Goal: Information Seeking & Learning: Learn about a topic

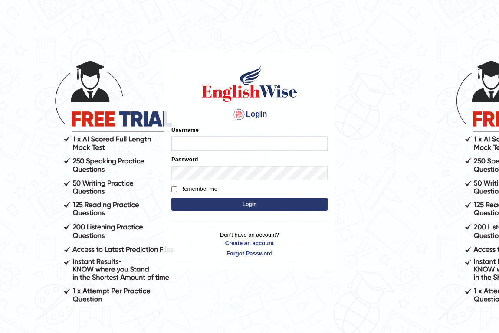
click at [234, 138] on input "Username" at bounding box center [249, 143] width 156 height 15
type input "NicolasD"
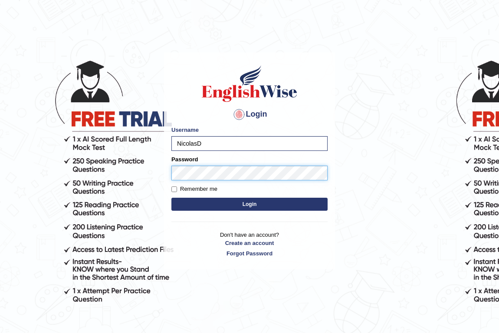
click at [171, 198] on button "Login" at bounding box center [249, 204] width 156 height 13
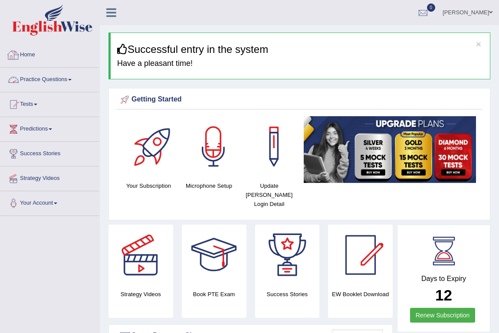
click at [39, 79] on link "Practice Questions" at bounding box center [49, 79] width 99 height 22
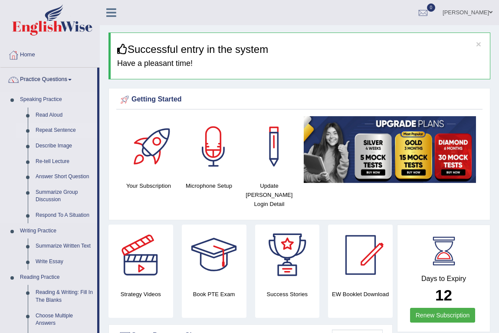
click at [53, 130] on link "Repeat Sentence" at bounding box center [65, 131] width 66 height 16
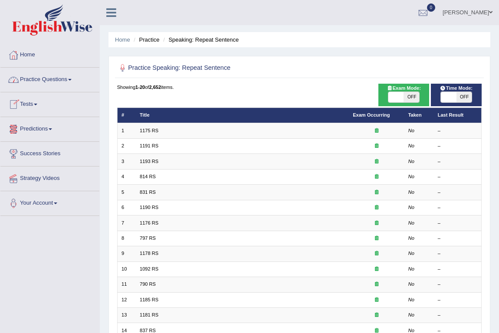
click at [53, 82] on link "Practice Questions" at bounding box center [49, 79] width 99 height 22
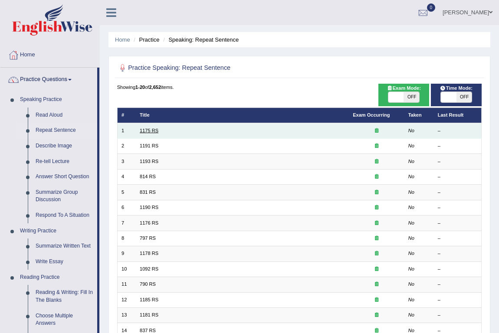
click at [151, 130] on link "1175 RS" at bounding box center [149, 130] width 19 height 5
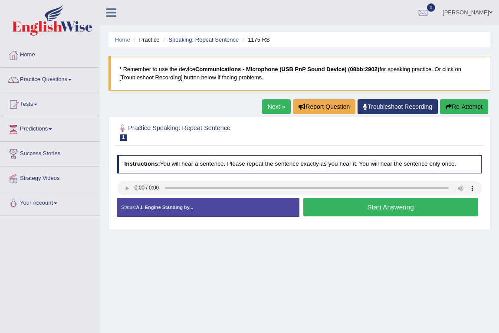
click at [372, 209] on button "Start Answering" at bounding box center [390, 207] width 175 height 19
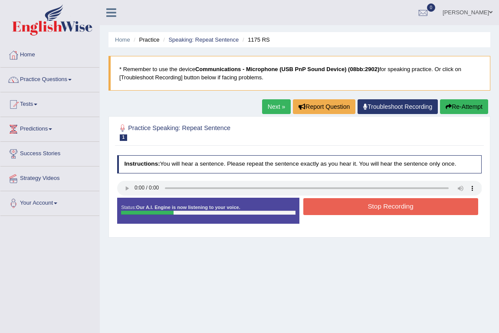
click at [362, 208] on button "Stop Recording" at bounding box center [390, 206] width 175 height 17
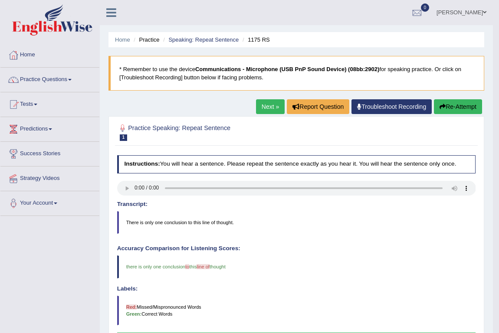
click at [272, 109] on link "Next »" at bounding box center [270, 106] width 29 height 15
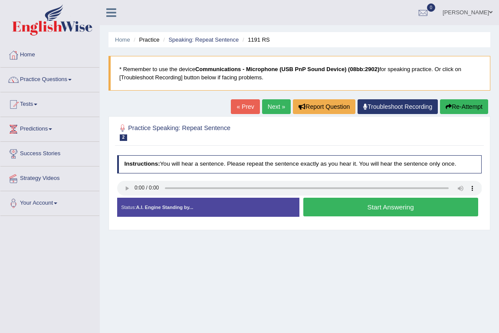
click at [366, 203] on button "Start Answering" at bounding box center [390, 207] width 175 height 19
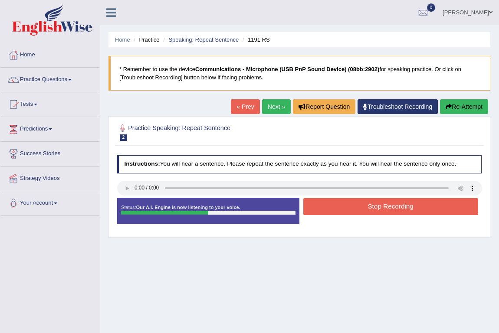
click at [368, 208] on button "Stop Recording" at bounding box center [390, 206] width 175 height 17
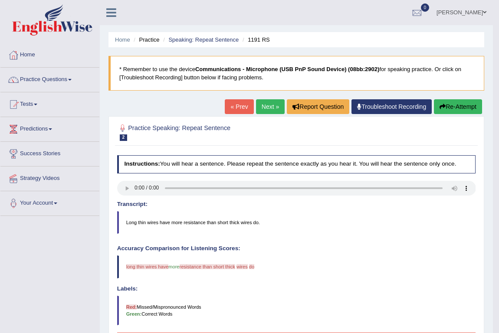
click at [271, 105] on link "Next »" at bounding box center [270, 106] width 29 height 15
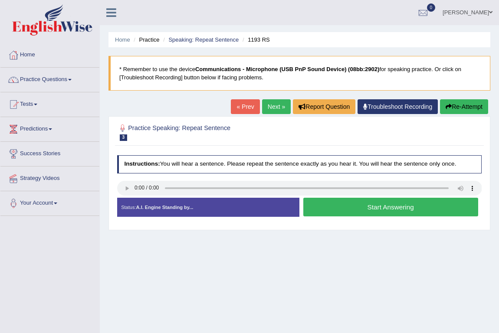
click at [375, 207] on button "Start Answering" at bounding box center [390, 207] width 175 height 19
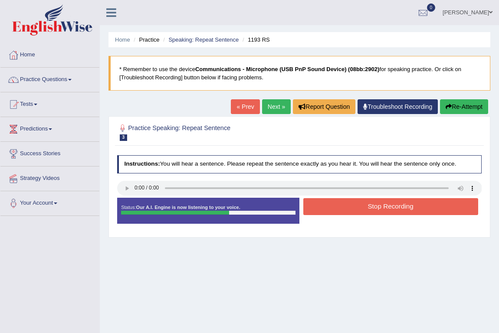
click at [356, 208] on button "Stop Recording" at bounding box center [390, 206] width 175 height 17
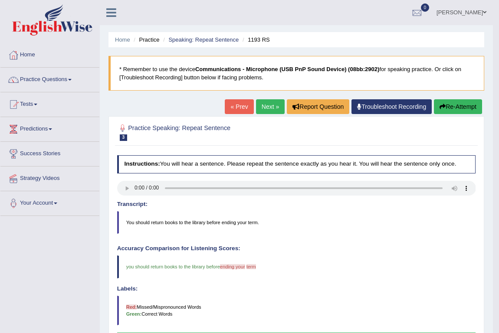
click at [267, 109] on link "Next »" at bounding box center [270, 106] width 29 height 15
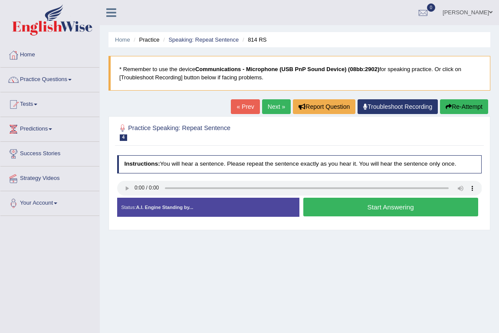
click at [391, 202] on button "Start Answering" at bounding box center [390, 207] width 175 height 19
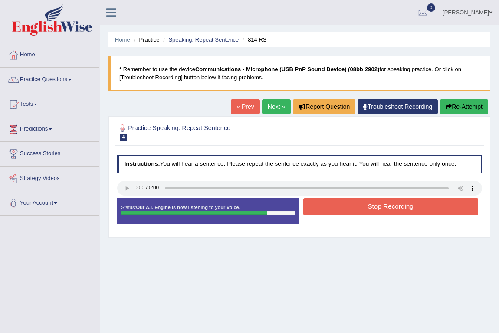
click at [342, 205] on button "Stop Recording" at bounding box center [390, 206] width 175 height 17
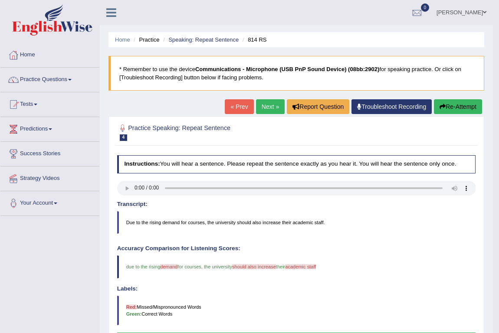
click at [272, 105] on link "Next »" at bounding box center [270, 106] width 29 height 15
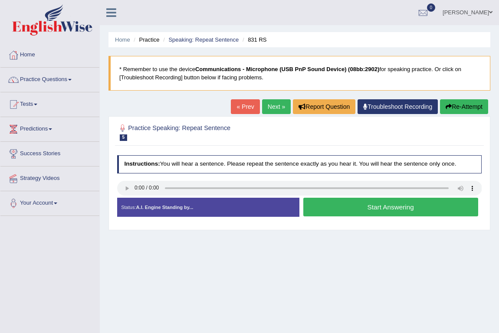
click at [335, 206] on button "Start Answering" at bounding box center [390, 207] width 175 height 19
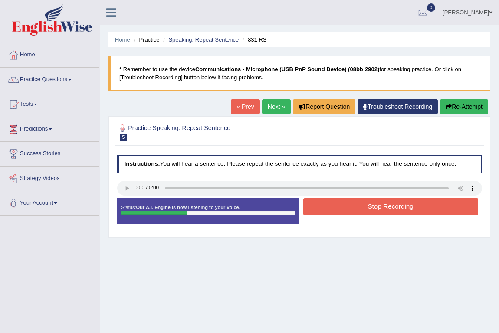
click at [355, 208] on button "Stop Recording" at bounding box center [390, 206] width 175 height 17
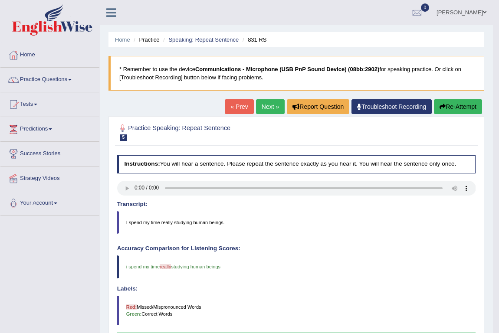
click at [267, 108] on link "Next »" at bounding box center [270, 106] width 29 height 15
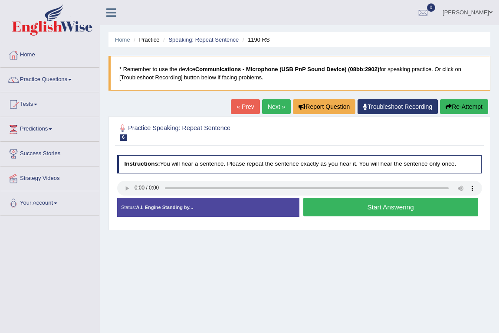
click at [332, 212] on button "Start Answering" at bounding box center [390, 207] width 175 height 19
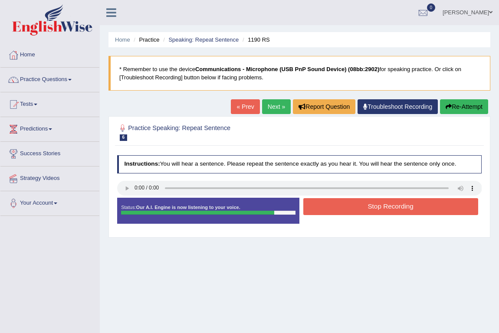
click at [370, 205] on button "Stop Recording" at bounding box center [390, 206] width 175 height 17
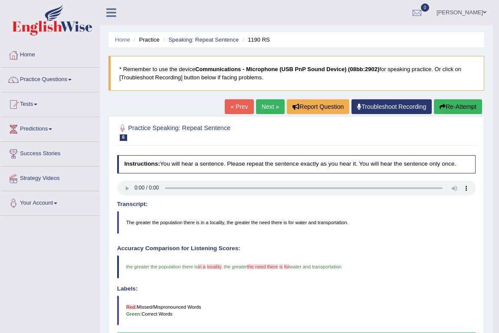
click at [267, 105] on link "Next »" at bounding box center [270, 106] width 29 height 15
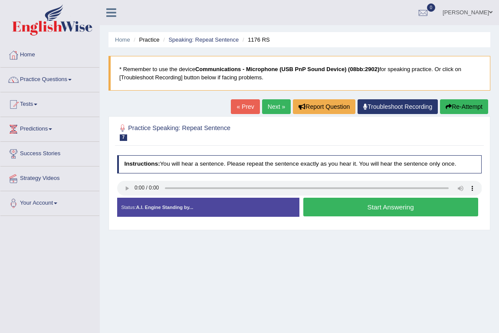
click at [375, 204] on button "Start Answering" at bounding box center [390, 207] width 175 height 19
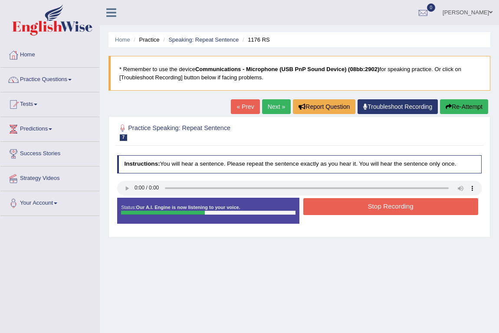
click at [344, 210] on button "Stop Recording" at bounding box center [390, 206] width 175 height 17
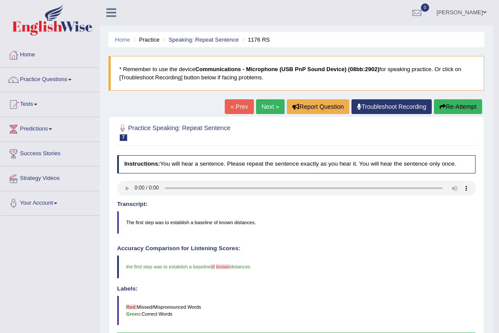
click at [264, 106] on link "Next »" at bounding box center [270, 106] width 29 height 15
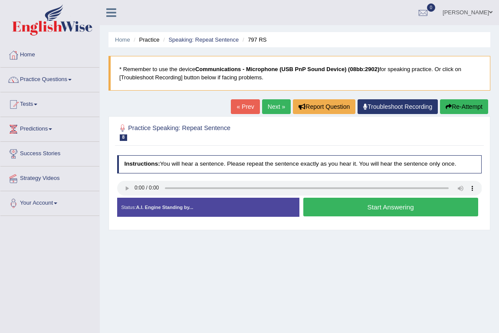
click at [349, 204] on button "Start Answering" at bounding box center [390, 207] width 175 height 19
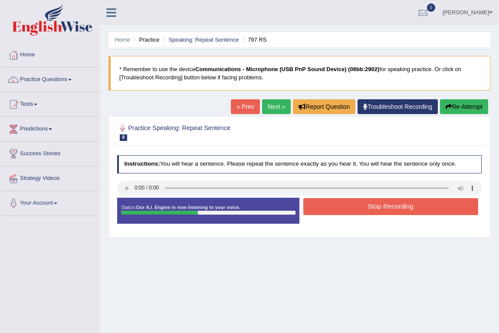
click at [363, 207] on button "Stop Recording" at bounding box center [390, 206] width 175 height 17
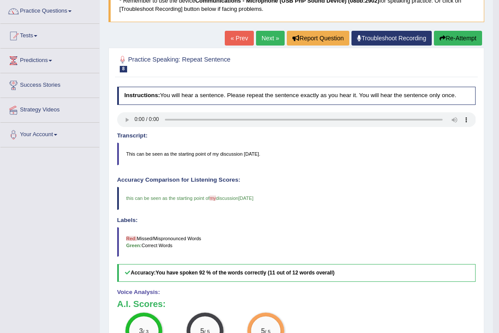
scroll to position [35, 0]
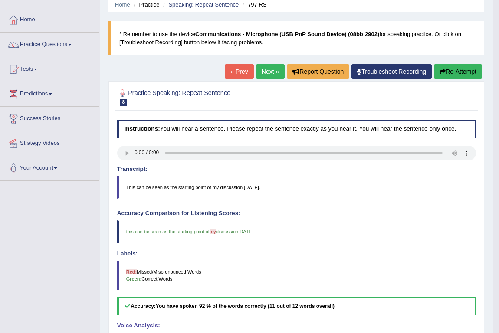
click at [269, 74] on link "Next »" at bounding box center [270, 71] width 29 height 15
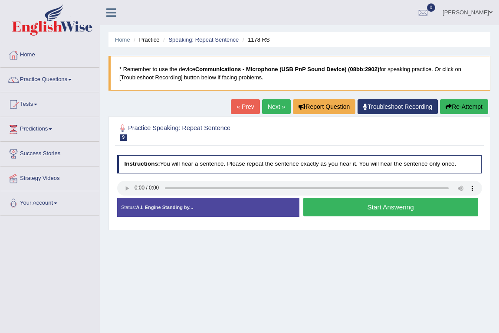
click at [372, 208] on button "Start Answering" at bounding box center [390, 207] width 175 height 19
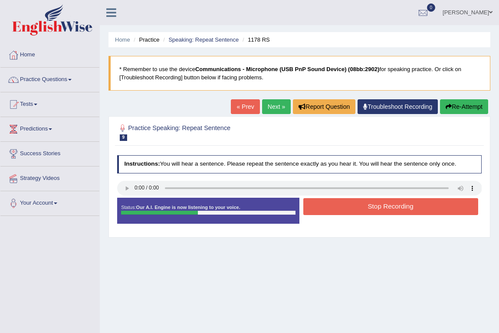
click at [386, 210] on button "Stop Recording" at bounding box center [390, 206] width 175 height 17
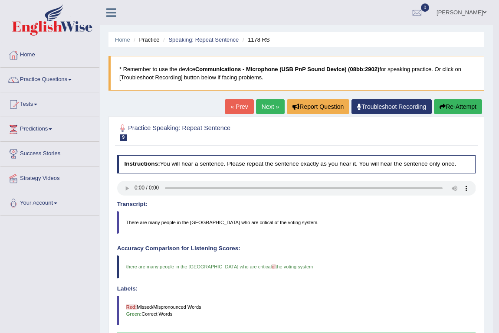
click at [261, 109] on link "Next »" at bounding box center [270, 106] width 29 height 15
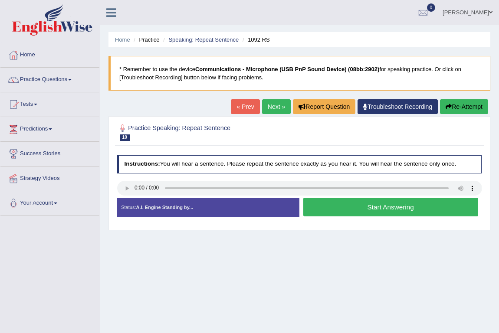
click at [349, 211] on button "Start Answering" at bounding box center [390, 207] width 175 height 19
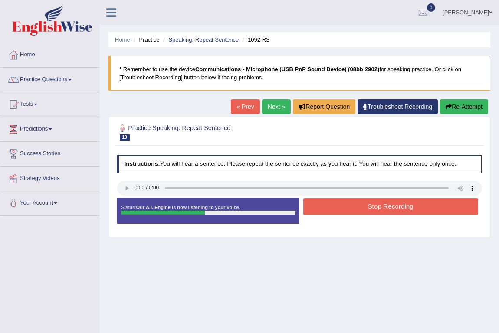
click at [375, 205] on button "Stop Recording" at bounding box center [390, 206] width 175 height 17
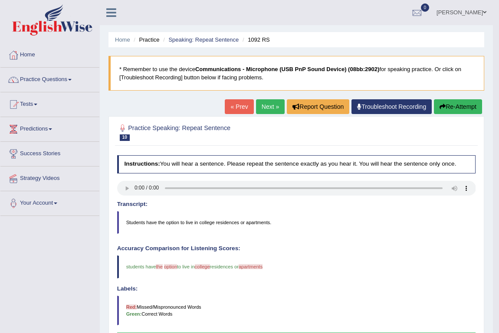
click at [269, 109] on link "Next »" at bounding box center [270, 106] width 29 height 15
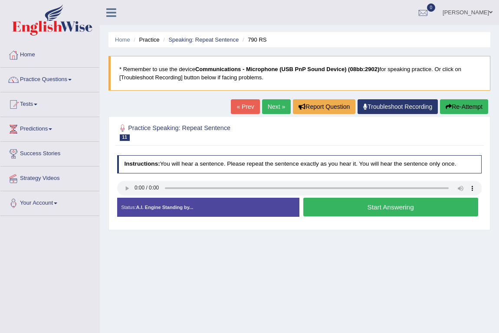
click at [380, 211] on button "Start Answering" at bounding box center [390, 207] width 175 height 19
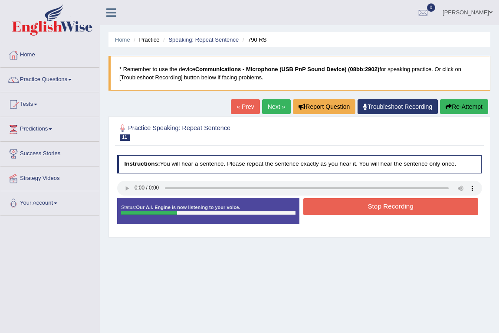
click at [330, 212] on button "Stop Recording" at bounding box center [390, 206] width 175 height 17
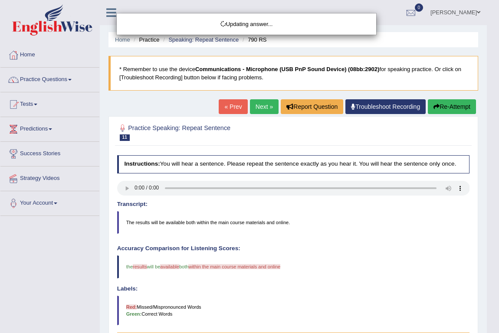
click at [126, 187] on body "Toggle navigation Home Practice Questions Speaking Practice Read Aloud Repeat S…" at bounding box center [249, 166] width 499 height 333
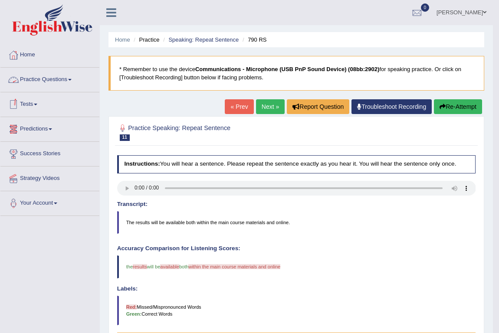
click at [50, 78] on link "Practice Questions" at bounding box center [49, 79] width 99 height 22
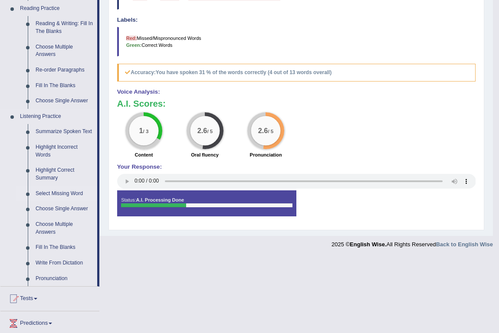
scroll to position [346, 0]
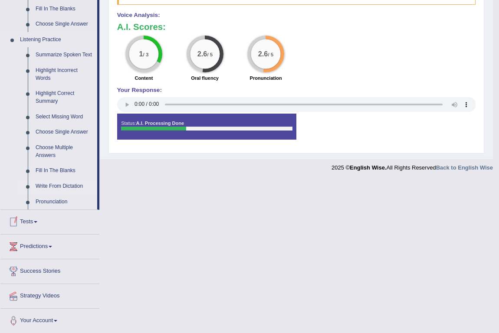
click at [59, 181] on link "Write From Dictation" at bounding box center [65, 187] width 66 height 16
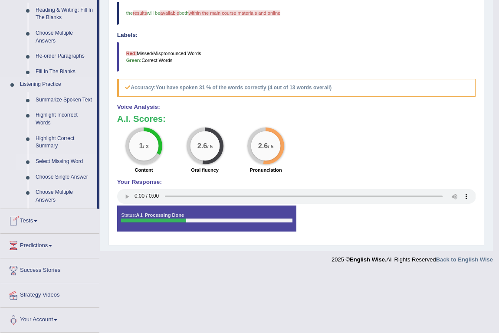
scroll to position [193, 0]
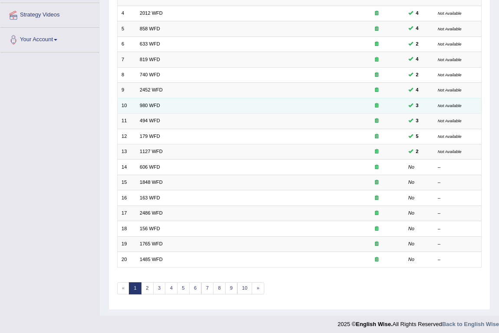
scroll to position [169, 0]
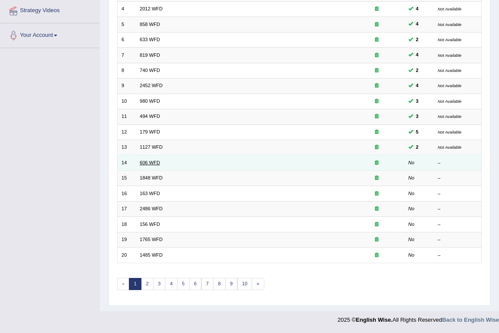
click at [147, 164] on link "606 WFD" at bounding box center [150, 162] width 20 height 5
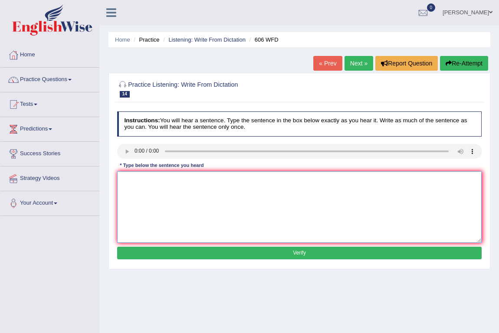
click at [135, 179] on textarea at bounding box center [299, 207] width 365 height 72
click at [178, 182] on textarea "student will study the" at bounding box center [299, 207] width 365 height 72
click at [124, 178] on textarea "student will study the language and literature in antiant Greece." at bounding box center [299, 207] width 365 height 72
type textarea "Student will study the language and literature in antiant Greece."
click at [275, 249] on button "Verify" at bounding box center [299, 253] width 365 height 13
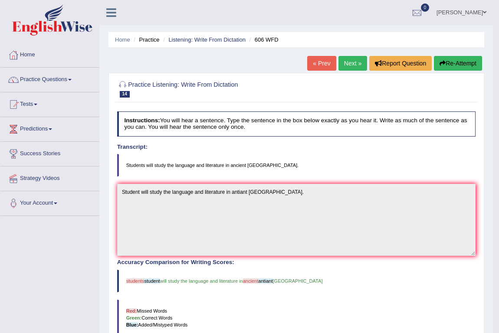
click at [350, 62] on link "Next »" at bounding box center [353, 63] width 29 height 15
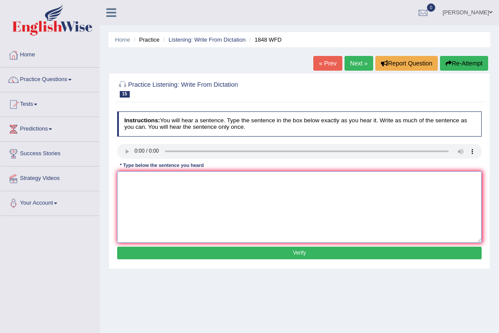
click at [130, 211] on textarea at bounding box center [299, 207] width 365 height 72
click at [203, 181] on textarea "students must precent a valid documentation to enroll in this copurse" at bounding box center [299, 207] width 365 height 72
click at [124, 178] on textarea "students must precent a valid identification to enroll in this copurse" at bounding box center [299, 207] width 365 height 72
click at [165, 178] on textarea "Students must precent a valid identification to enroll in this copurse" at bounding box center [299, 207] width 365 height 72
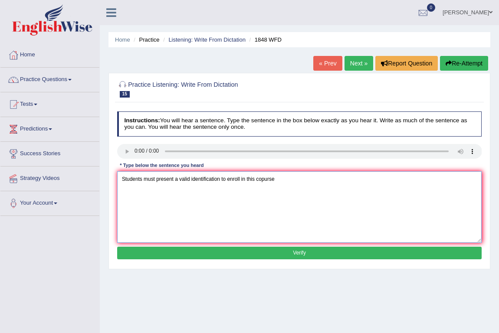
click at [294, 186] on textarea "Students must present a valid identification to enroll in this copurse" at bounding box center [299, 207] width 365 height 72
click at [285, 176] on textarea "Students must present a valid identification to enroll in this copurse present" at bounding box center [299, 207] width 365 height 72
click at [167, 177] on textarea "Students must present a valid identification to enroll in this copurse present" at bounding box center [299, 207] width 365 height 72
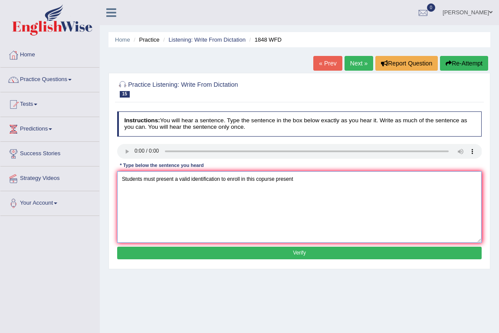
paste textarea
click at [266, 179] on textarea "Students must presenta valid identification to enroll in this copurse present" at bounding box center [299, 207] width 365 height 72
click at [281, 178] on textarea "Students must presenta valid identification to enroll in this course.present" at bounding box center [299, 207] width 365 height 72
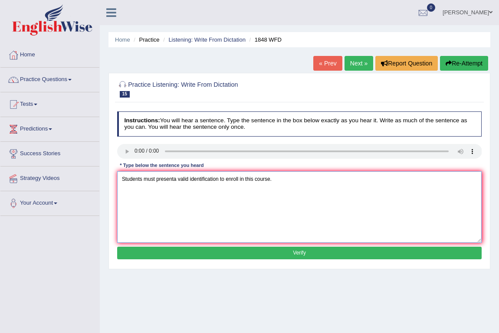
type textarea "Students must presenta valid identification to enroll in this course."
click at [274, 252] on button "Verify" at bounding box center [299, 253] width 365 height 13
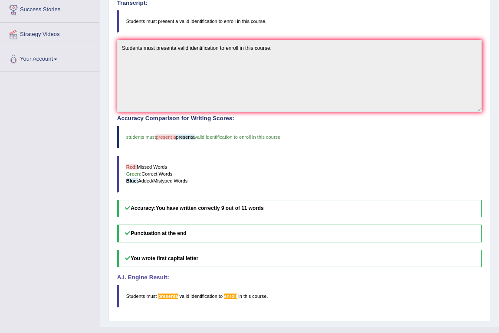
scroll to position [159, 0]
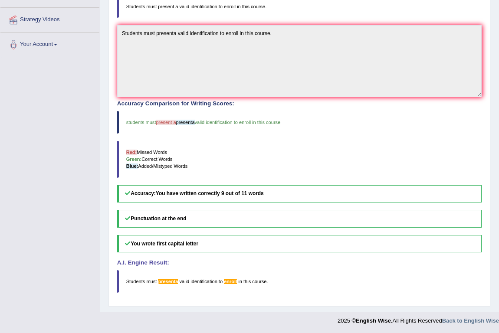
click at [263, 271] on blockquote "Students must presenta valid identification to enroll in this course ." at bounding box center [299, 281] width 365 height 23
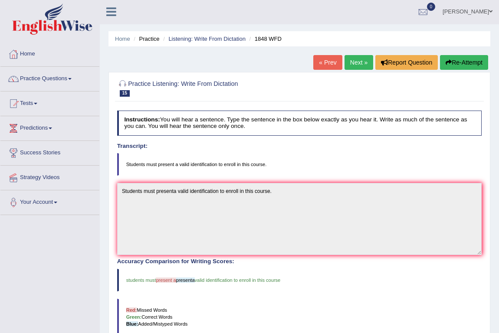
scroll to position [0, 0]
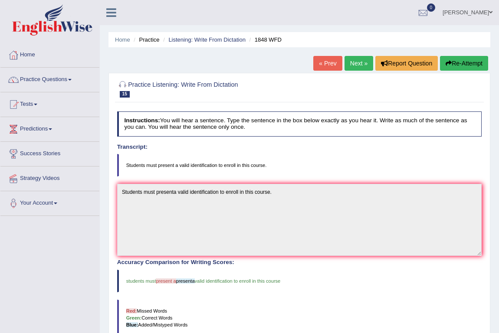
click at [349, 63] on link "Next »" at bounding box center [359, 63] width 29 height 15
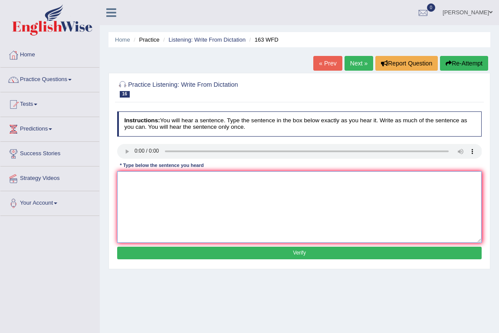
click at [141, 174] on textarea at bounding box center [299, 207] width 365 height 72
click at [125, 179] on textarea "a number of assiment will be presented to the conferance." at bounding box center [299, 207] width 365 height 72
click at [160, 178] on textarea "A number of assiment will be presented to the conferance." at bounding box center [299, 207] width 365 height 72
click at [272, 179] on textarea "A number of assiment will be presented to the conferance." at bounding box center [299, 207] width 365 height 72
click at [162, 179] on textarea "A number of assiment will be presented to the conferance." at bounding box center [299, 207] width 365 height 72
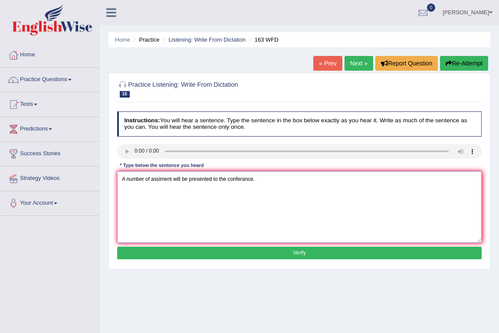
click at [162, 179] on textarea "A number of assiment will be presented to the conferance." at bounding box center [299, 207] width 365 height 72
type textarea "A number of asinments will be presented to the conferance."
click at [248, 254] on button "Verify" at bounding box center [299, 253] width 365 height 13
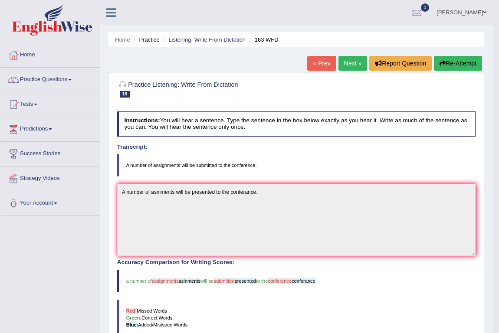
click at [457, 61] on button "Re-Attempt" at bounding box center [458, 63] width 48 height 15
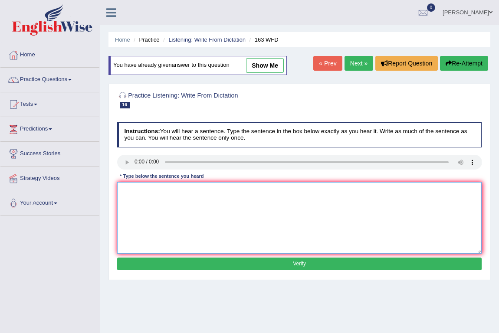
click at [156, 207] on textarea at bounding box center [299, 218] width 365 height 72
click at [124, 189] on textarea "a number of assigments will be presented to the conference." at bounding box center [299, 218] width 365 height 72
type textarea "A number of assigments will be presented to the conference."
click at [255, 263] on button "Verify" at bounding box center [299, 264] width 365 height 13
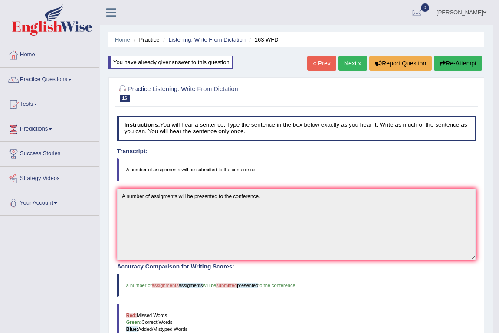
drag, startPoint x: 466, startPoint y: 63, endPoint x: 375, endPoint y: 91, distance: 94.5
click at [465, 63] on button "Re-Attempt" at bounding box center [458, 63] width 48 height 15
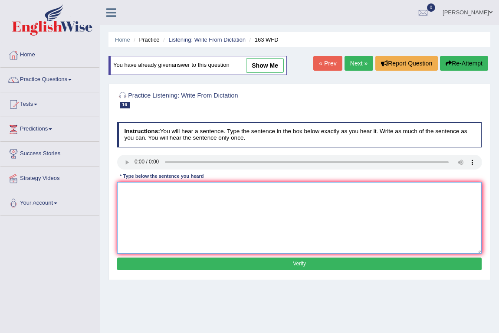
click at [156, 221] on textarea at bounding box center [299, 218] width 365 height 72
drag, startPoint x: 124, startPoint y: 187, endPoint x: 142, endPoint y: 189, distance: 17.9
click at [124, 188] on textarea "a number of assigments will be submitted to the conference." at bounding box center [299, 218] width 365 height 72
click at [162, 189] on textarea "A number of assigments will be submitted to the conference." at bounding box center [299, 218] width 365 height 72
type textarea "A number of assignments will be submitted to the conference."
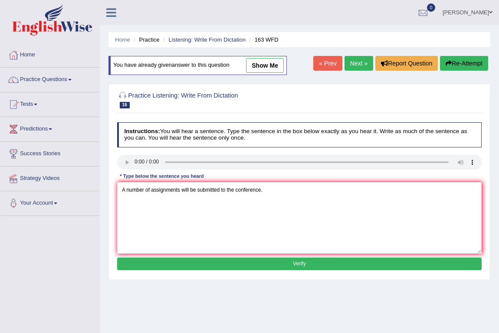
click at [263, 260] on button "Verify" at bounding box center [299, 264] width 365 height 13
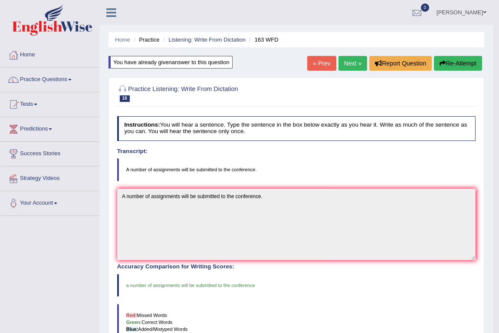
click at [351, 62] on link "Next »" at bounding box center [353, 63] width 29 height 15
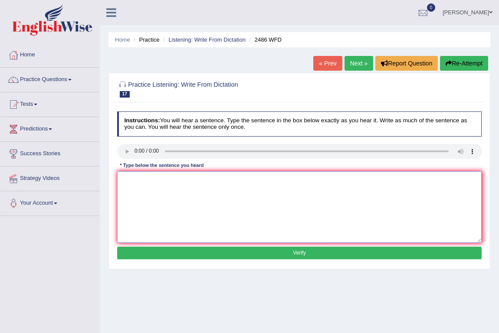
click at [163, 193] on textarea at bounding box center [299, 207] width 365 height 72
click at [122, 178] on textarea "it is quite cleer that our facial expreciasn are different arround the world" at bounding box center [299, 207] width 365 height 72
click at [296, 181] on textarea "It is quite clear that our facial expreciasn are different arround the world" at bounding box center [299, 207] width 365 height 72
click at [296, 181] on textarea "It is quite clear that our facial expreciasn are different arround the world. e…" at bounding box center [299, 207] width 365 height 72
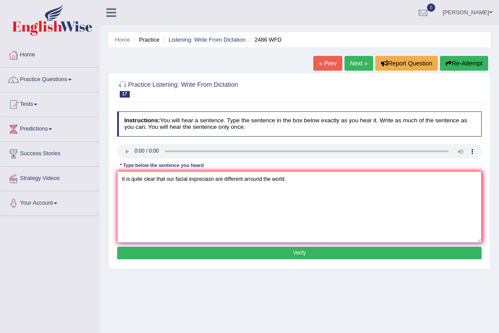
click at [207, 177] on textarea "It is quite clear that our facial expreciasn are different arround the world." at bounding box center [299, 207] width 365 height 72
paste textarea "ssions"
type textarea "It is quite clear that our facial expressionsare different arround the world."
click at [284, 251] on button "Verify" at bounding box center [299, 253] width 365 height 13
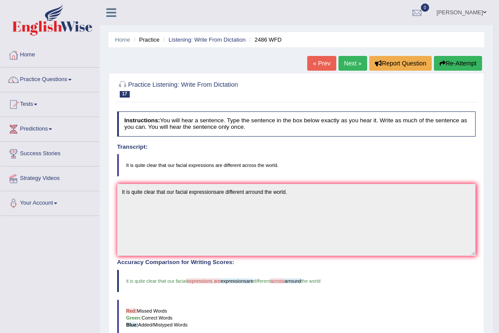
click at [457, 61] on button "Re-Attempt" at bounding box center [458, 63] width 48 height 15
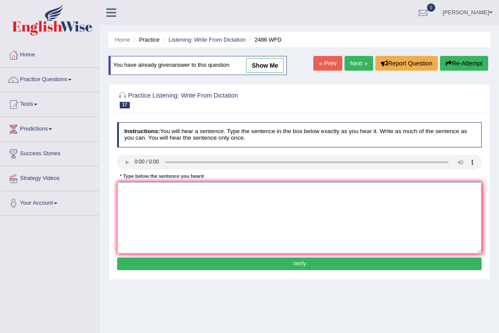
click at [151, 227] on textarea at bounding box center [299, 218] width 365 height 72
click at [257, 189] on textarea "it is quite cleer that our facial expressions are different arround the world" at bounding box center [299, 218] width 365 height 72
click at [123, 189] on textarea "it is quite cleer that our facial expressions are different across the world" at bounding box center [299, 218] width 365 height 72
click at [293, 191] on textarea "It is quite clear that our facial expressions are different across the world" at bounding box center [299, 218] width 365 height 72
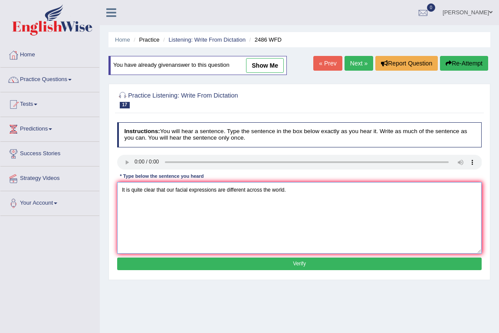
type textarea "It is quite clear that our facial expressions are different across the world."
click at [244, 261] on button "Verify" at bounding box center [299, 264] width 365 height 13
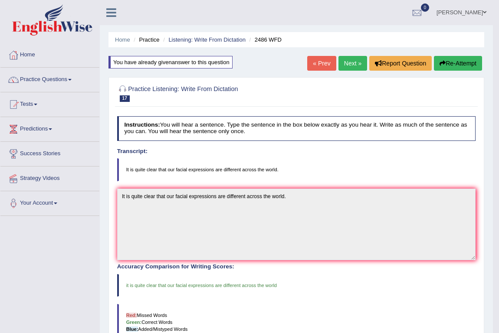
click at [352, 58] on link "Next »" at bounding box center [353, 63] width 29 height 15
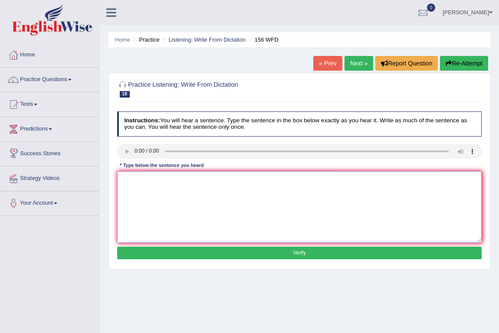
click at [171, 191] on textarea at bounding box center [299, 207] width 365 height 72
click at [122, 179] on textarea "all of your assignmwents are due [DATE]." at bounding box center [299, 207] width 365 height 72
type textarea "All of your assignments are due [DATE]."
click at [234, 249] on button "Verify" at bounding box center [299, 253] width 365 height 13
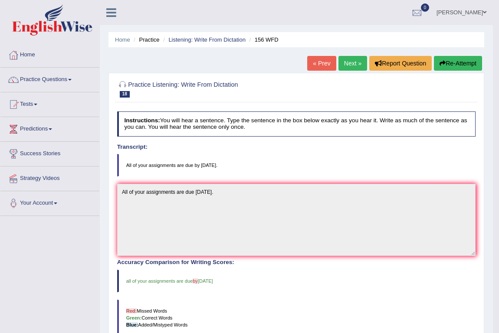
click at [456, 61] on button "Re-Attempt" at bounding box center [458, 63] width 48 height 15
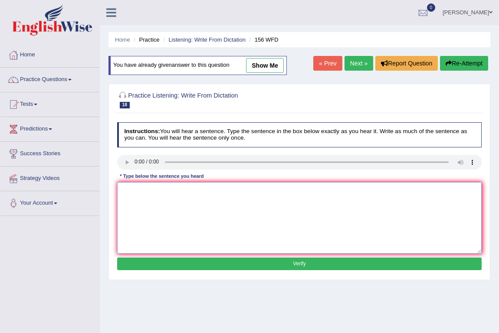
click at [295, 197] on textarea at bounding box center [299, 218] width 365 height 72
click at [155, 196] on textarea at bounding box center [299, 218] width 365 height 72
click at [126, 190] on textarea "aall of your assignments are due by [DATE]." at bounding box center [299, 218] width 365 height 72
type textarea "All of your assignments are due by [DATE]."
click at [259, 261] on button "Verify" at bounding box center [299, 264] width 365 height 13
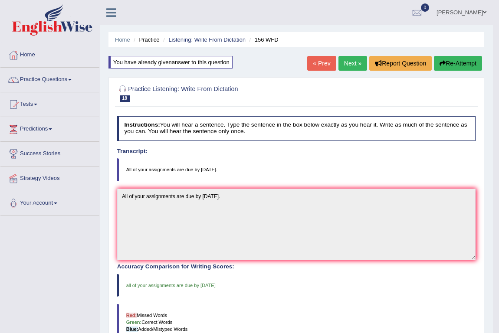
click at [353, 58] on link "Next »" at bounding box center [353, 63] width 29 height 15
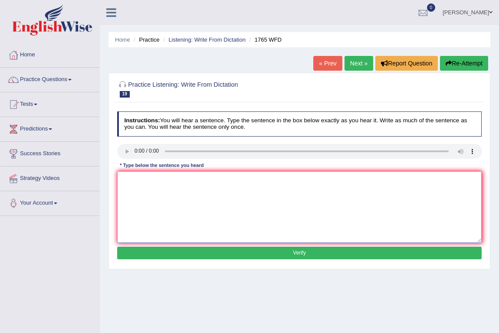
click at [146, 200] on textarea at bounding box center [299, 207] width 365 height 72
click at [199, 181] on textarea "aplicxations forms to share" at bounding box center [299, 207] width 365 height 72
click at [165, 178] on textarea "aplicxations forms to share acomodations must be completed" at bounding box center [299, 207] width 365 height 72
click at [166, 178] on textarea "aplicxations forms to share acomodations must be completed" at bounding box center [299, 207] width 365 height 72
click at [270, 180] on textarea "aplicxations forms fo share acomodations must be completed" at bounding box center [299, 207] width 365 height 72
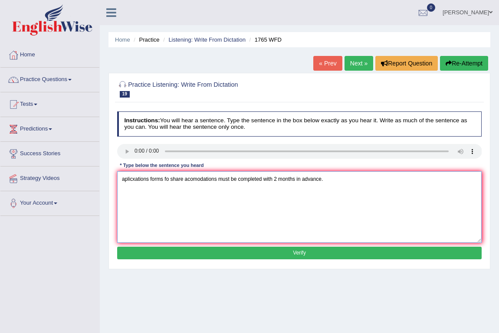
click at [123, 178] on textarea "aplicxations forms fo share acomodations must be completed with 2 months in adv…" at bounding box center [299, 207] width 365 height 72
click at [138, 179] on textarea "Aplicxations forms fo share acomodations must be completed with 2 months in adv…" at bounding box center [299, 207] width 365 height 72
click at [169, 178] on textarea "Applications forms fo share acomodations must be completed with 2 months in adv…" at bounding box center [299, 207] width 365 height 72
type textarea "Applications forms for share acomodations must be completed with 2 months in ad…"
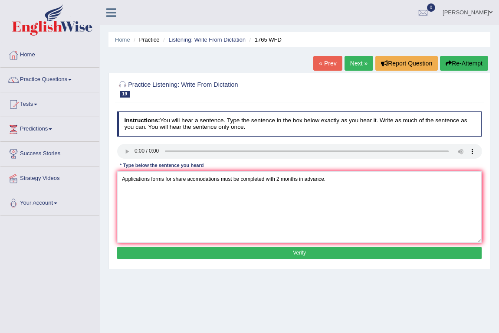
click at [273, 252] on button "Verify" at bounding box center [299, 253] width 365 height 13
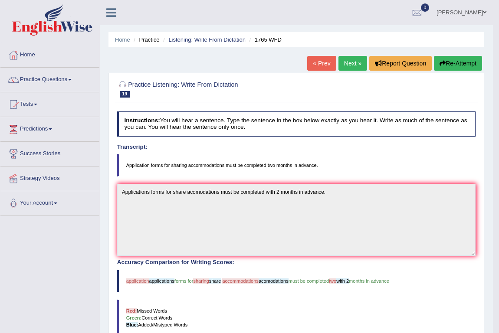
click at [457, 62] on button "Re-Attempt" at bounding box center [458, 63] width 48 height 15
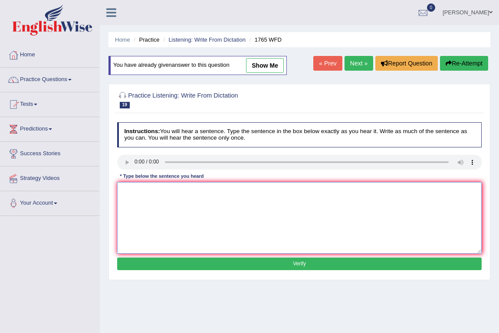
click at [146, 199] on textarea at bounding box center [299, 218] width 365 height 72
click at [211, 198] on textarea "application forms" at bounding box center [299, 218] width 365 height 72
click at [278, 191] on textarea "application forms for sharing acommodations must be completed with two months i…" at bounding box center [299, 218] width 365 height 72
drag, startPoint x: 122, startPoint y: 191, endPoint x: 152, endPoint y: 191, distance: 29.5
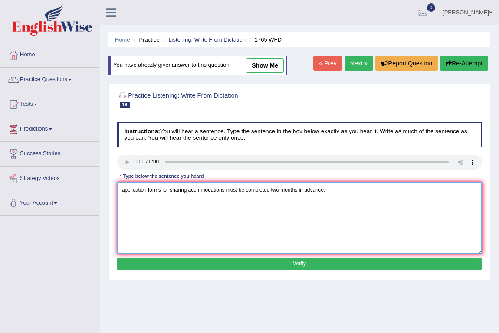
click at [122, 191] on textarea "application forms for sharing acommodations must be completed two months in adv…" at bounding box center [299, 218] width 365 height 72
click at [137, 191] on textarea "application forms for sharing acommodations must be completed two months in adv…" at bounding box center [299, 218] width 365 height 72
type textarea "Application forms for sharing acommodations must be completed two months in adv…"
click at [204, 263] on button "Verify" at bounding box center [299, 264] width 365 height 13
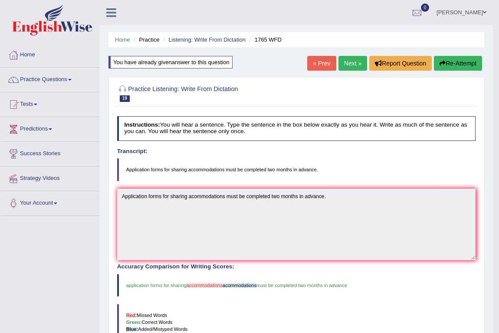
click at [454, 59] on button "Re-Attempt" at bounding box center [458, 63] width 48 height 15
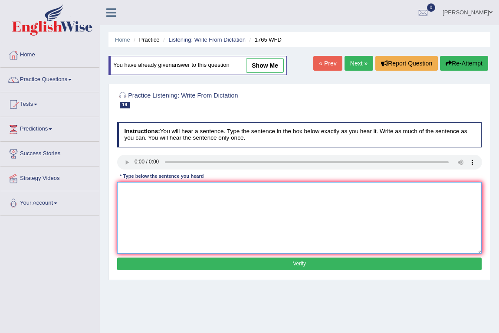
click at [135, 202] on textarea at bounding box center [299, 218] width 365 height 72
click at [134, 187] on textarea "apl;licationd forms for sharing acomodations must be completed with two months …" at bounding box center [299, 218] width 365 height 72
click at [199, 191] on textarea "Application forms for sharing acomodations must be completed with two months in…" at bounding box center [299, 218] width 365 height 72
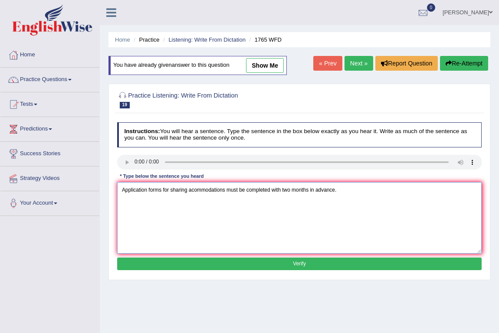
type textarea "Application forms for sharing acommodations must be completed with two months i…"
click at [308, 264] on button "Verify" at bounding box center [299, 264] width 365 height 13
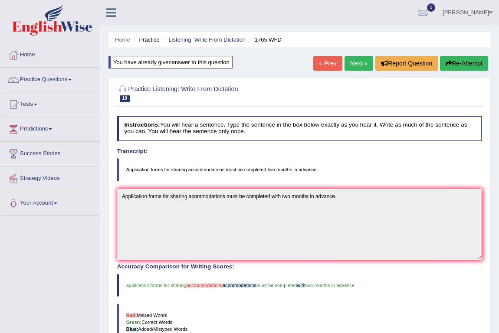
click at [476, 62] on button "Re-Attempt" at bounding box center [464, 63] width 48 height 15
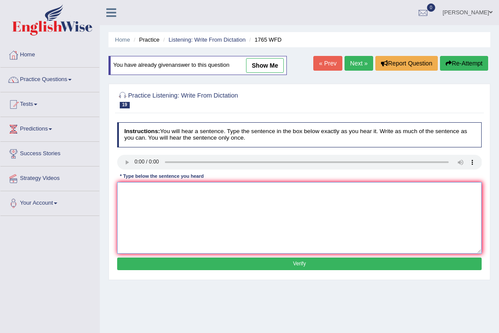
click at [152, 214] on textarea at bounding box center [299, 218] width 365 height 72
click at [123, 190] on textarea "application forms for sharing accommodations must be completed with two months …" at bounding box center [299, 218] width 365 height 72
type textarea "Application forms for sharing accommodations must be completed with two months …"
click at [311, 263] on button "Verify" at bounding box center [299, 264] width 365 height 13
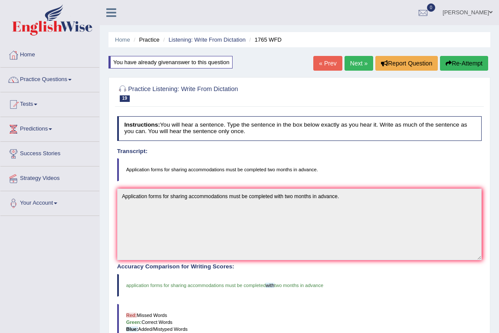
click at [463, 66] on button "Re-Attempt" at bounding box center [464, 63] width 48 height 15
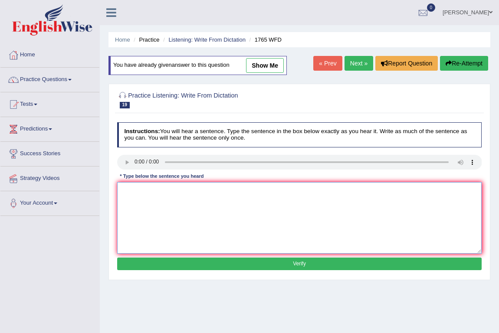
click at [158, 196] on textarea at bounding box center [299, 218] width 365 height 72
click at [124, 189] on textarea "applicatopn forms for sharing accomodations must be completed two months in adv…" at bounding box center [299, 218] width 365 height 72
click at [204, 191] on textarea "Applicatopn forms for sharing accomodations must be completed two months in adv…" at bounding box center [299, 218] width 365 height 72
click at [336, 191] on textarea "Applicatopn forms for sharing accommodations must be completed two months in ad…" at bounding box center [299, 218] width 365 height 72
type textarea "Applicatopn forms for sharing accommodations must be completed two months in ad…"
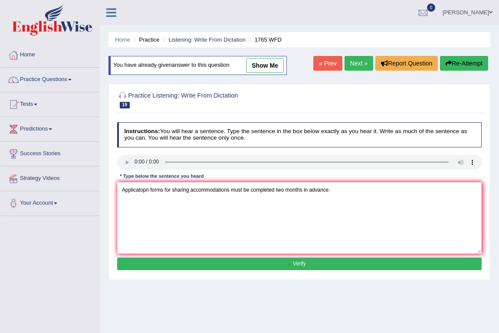
click at [314, 265] on button "Verify" at bounding box center [299, 264] width 365 height 13
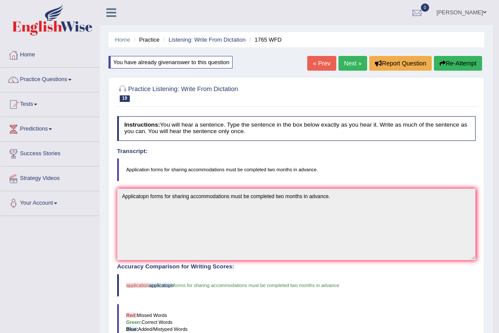
click at [349, 61] on link "Next »" at bounding box center [353, 63] width 29 height 15
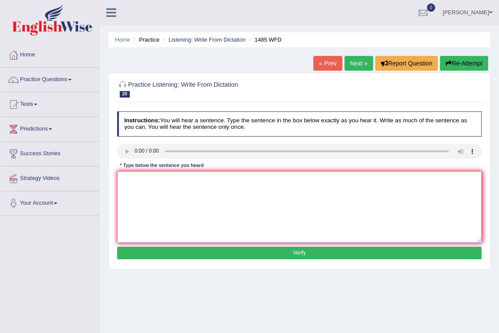
click at [135, 197] on textarea at bounding box center [299, 207] width 365 height 72
click at [234, 180] on textarea "cours work gives the students the chance for" at bounding box center [299, 207] width 365 height 72
click at [219, 178] on textarea "cours work gives the students the chance for" at bounding box center [299, 207] width 365 height 72
click at [262, 180] on textarea "cours work gives the students the chance to theurlly" at bounding box center [299, 207] width 365 height 72
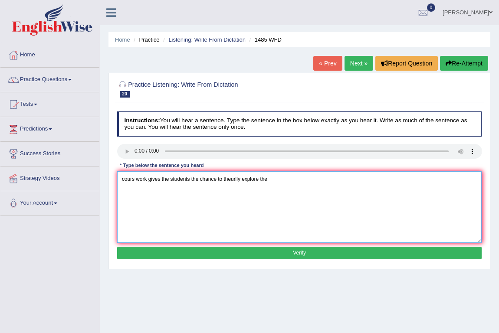
click at [302, 182] on textarea "cours work gives the students the chance to theurlly explore the" at bounding box center [299, 207] width 365 height 72
click at [125, 178] on textarea "cours work gives the students the chance to theurlly explore the subject." at bounding box center [299, 207] width 365 height 72
type textarea "Cours work gives the students the chance to theurlly explore the subject."
click at [217, 252] on button "Verify" at bounding box center [299, 253] width 365 height 13
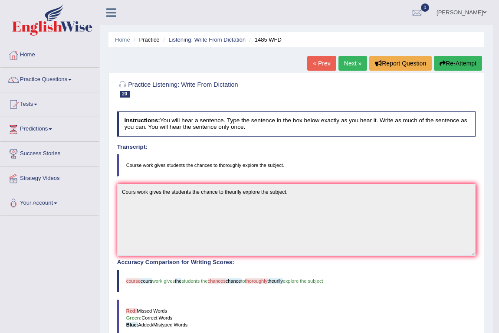
click at [457, 63] on button "Re-Attempt" at bounding box center [458, 63] width 48 height 15
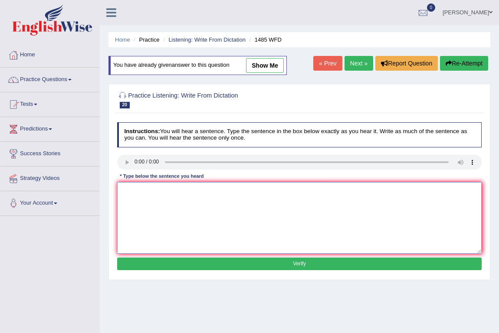
click at [154, 218] on textarea at bounding box center [299, 218] width 365 height 72
click at [181, 193] on textarea "course work giveth" at bounding box center [299, 218] width 365 height 72
click at [206, 199] on textarea "course work giveth student" at bounding box center [299, 218] width 365 height 72
click at [247, 191] on textarea "course work giveth student the chance to thoutly give" at bounding box center [299, 218] width 365 height 72
click at [237, 191] on textarea "course work giveth student the chance to thoutly give" at bounding box center [299, 218] width 365 height 72
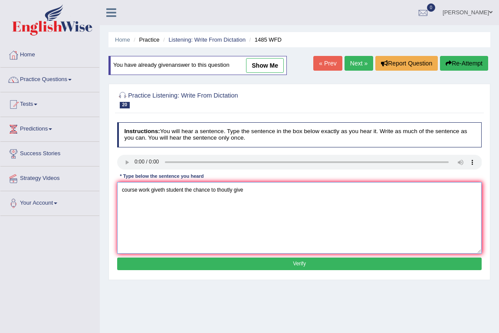
click at [237, 191] on textarea "course work giveth student the chance to thoutly give" at bounding box center [299, 218] width 365 height 72
click at [124, 190] on textarea "course work giveth student the chance to thoutly explore the subject." at bounding box center [299, 218] width 365 height 72
click at [158, 190] on textarea "Course work giveth student the chance to thoutly explore the subject." at bounding box center [299, 218] width 365 height 72
click at [182, 191] on textarea "Course work gives student the chance to thoutly explore the subject." at bounding box center [299, 218] width 365 height 72
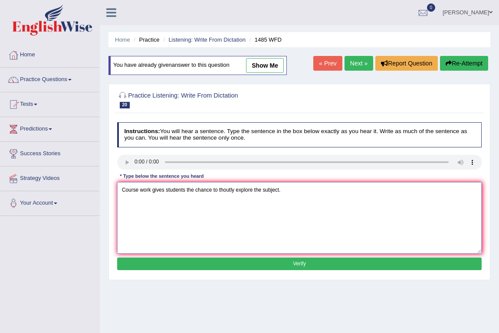
click at [211, 191] on textarea "Course work gives students the chance to thoutly explore the subject." at bounding box center [299, 218] width 365 height 72
click at [227, 190] on textarea "Course work gives students the chances to thoutly explore the subject." at bounding box center [299, 218] width 365 height 72
type textarea "Course work gives students the chances to thoroughly explore the subject."
click at [266, 262] on button "Verify" at bounding box center [299, 264] width 365 height 13
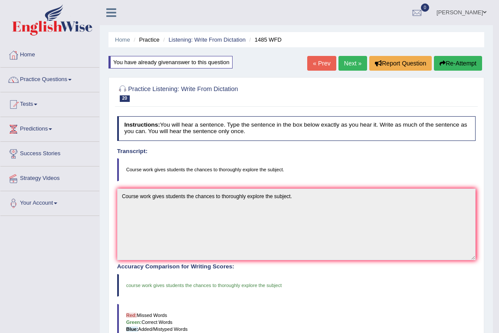
click at [354, 60] on link "Next »" at bounding box center [353, 63] width 29 height 15
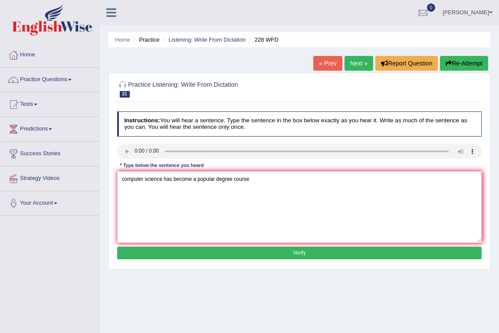
click at [131, 177] on textarea "computer science has become a popular degree course" at bounding box center [299, 207] width 365 height 72
click at [251, 180] on textarea "Computer science has become a popular degree course" at bounding box center [299, 207] width 365 height 72
type textarea "Computer science has become a popular degree course."
click at [272, 249] on button "Verify" at bounding box center [299, 253] width 365 height 13
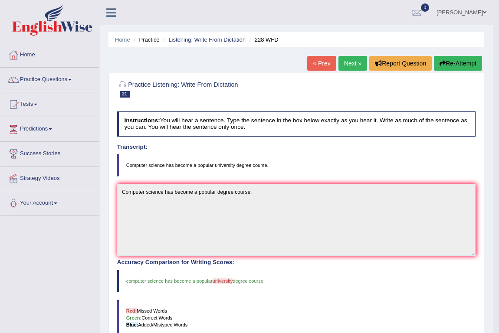
drag, startPoint x: 444, startPoint y: 62, endPoint x: 440, endPoint y: 69, distance: 8.4
click at [444, 62] on button "Re-Attempt" at bounding box center [458, 63] width 48 height 15
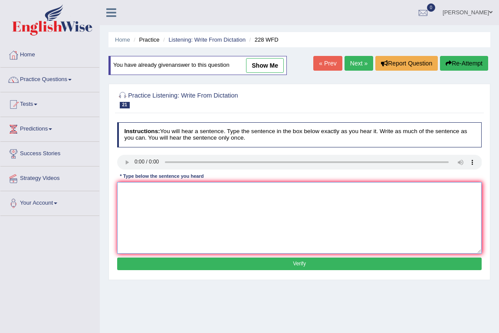
click at [152, 199] on textarea at bounding box center [299, 218] width 365 height 72
click at [128, 190] on textarea "compu scien has become a popular uni degree course." at bounding box center [299, 218] width 365 height 72
type textarea "Computer science has become a popular university degree course."
click at [250, 261] on button "Verify" at bounding box center [299, 264] width 365 height 13
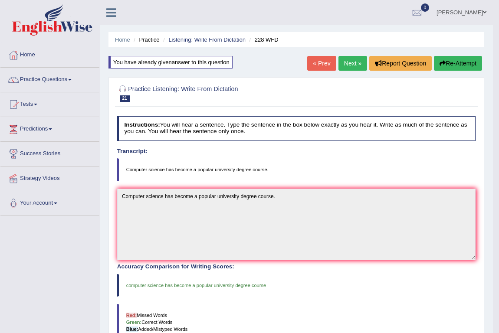
click at [352, 64] on link "Next »" at bounding box center [353, 63] width 29 height 15
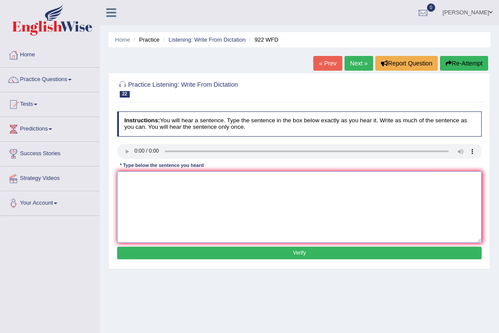
click at [140, 198] on textarea at bounding box center [299, 207] width 365 height 72
click at [217, 179] on textarea "stu intendint to atend the conference course must" at bounding box center [299, 207] width 365 height 72
click at [216, 179] on textarea "stu intendint to atend the conference course must" at bounding box center [299, 207] width 365 height 72
click at [237, 184] on textarea "stu intendint to atend the conference must" at bounding box center [299, 207] width 365 height 72
click at [126, 181] on textarea "stu intendint to atend the conference must register first." at bounding box center [299, 207] width 365 height 72
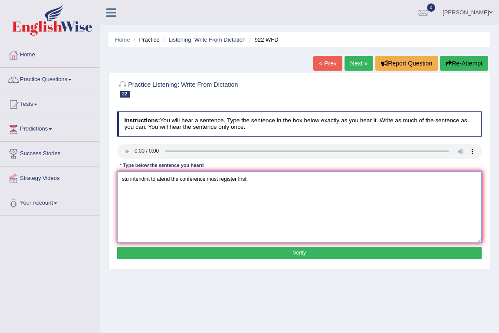
click at [126, 181] on textarea "stu intendint to atend the conference must register first." at bounding box center [299, 207] width 365 height 72
type textarea "Students intending to attend the conference must register first."
click at [185, 248] on button "Verify" at bounding box center [299, 253] width 365 height 13
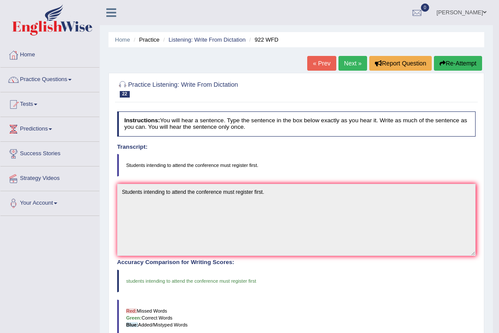
click at [358, 61] on link "Next »" at bounding box center [353, 63] width 29 height 15
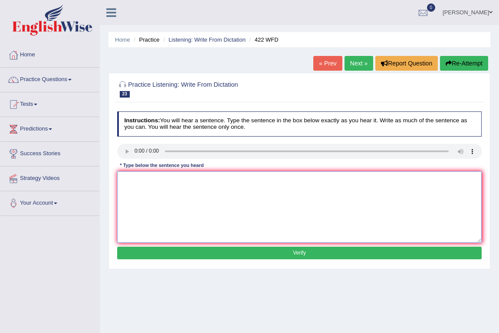
click at [138, 177] on textarea at bounding box center [299, 207] width 365 height 72
click at [124, 178] on textarea "the most important detailsd in this argument are missing" at bounding box center [299, 207] width 365 height 72
click at [170, 179] on textarea "The most important detailsd in this argument are missing" at bounding box center [299, 207] width 365 height 72
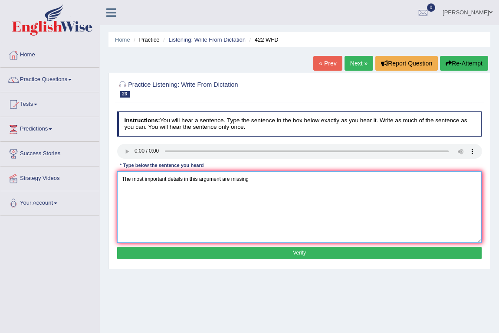
click at [209, 178] on textarea "The most important details in this argument are missing" at bounding box center [299, 207] width 365 height 72
click at [209, 177] on textarea "The most important details in this argument are missing" at bounding box center [299, 207] width 365 height 72
type textarea "The most important details in this argument are missing"
click at [236, 254] on button "Verify" at bounding box center [299, 253] width 365 height 13
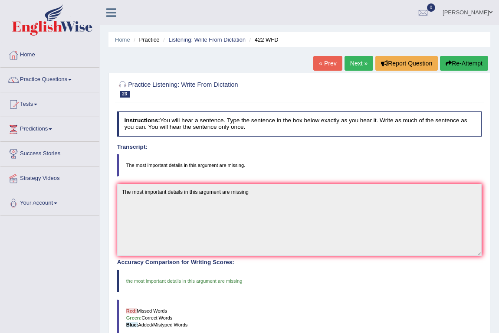
click at [358, 64] on link "Next »" at bounding box center [359, 63] width 29 height 15
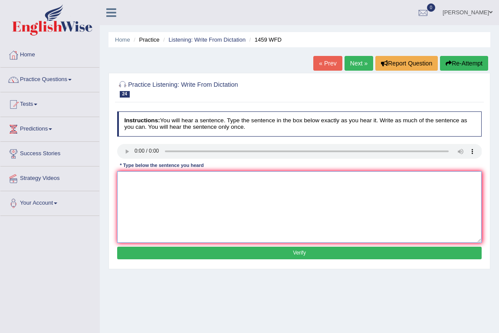
click at [158, 201] on textarea at bounding box center [299, 207] width 365 height 72
click at [132, 180] on textarea "all exper and procedures have been xxx in the lab manual." at bounding box center [299, 207] width 365 height 72
click at [220, 179] on textarea "all experiment and procedures have been xxx in the lab manual." at bounding box center [299, 207] width 365 height 72
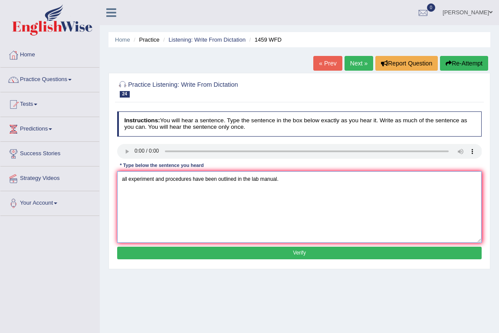
click at [257, 178] on textarea "all experiment and procedures have been outlined in the lab manual." at bounding box center [299, 207] width 365 height 72
click at [122, 180] on textarea "all experiment and procedures have been outlined in the laboratory manual." at bounding box center [299, 207] width 365 height 72
click at [143, 180] on textarea "All experiment and procedures have been outlined in the laboratory manual." at bounding box center [299, 207] width 365 height 72
type textarea "All experinment and procedures have been outlined in the laboratory manual."
click at [283, 253] on button "Verify" at bounding box center [299, 253] width 365 height 13
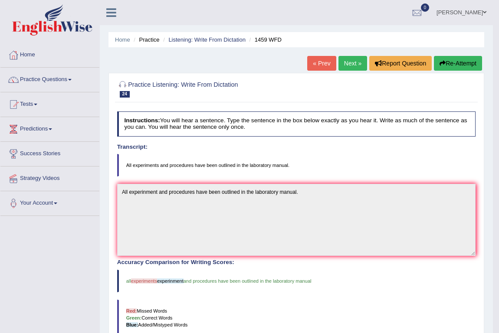
click at [462, 59] on button "Re-Attempt" at bounding box center [458, 63] width 48 height 15
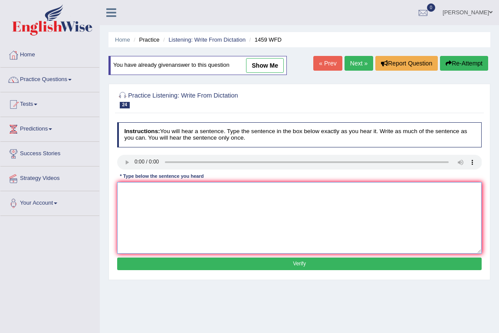
click at [149, 208] on textarea at bounding box center [299, 218] width 365 height 72
click at [123, 190] on textarea "all experime and prosidures have been outlined in the labora manual." at bounding box center [299, 218] width 365 height 72
click at [138, 188] on textarea "All experime and prosidures have been outlined in the labora manual." at bounding box center [299, 218] width 365 height 72
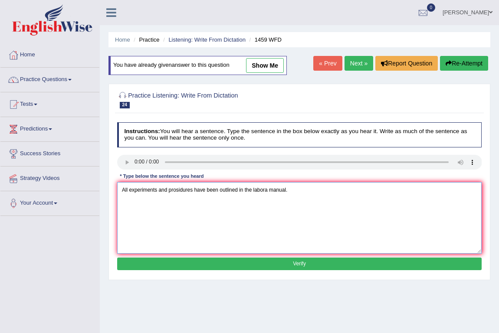
click at [178, 188] on textarea "All experiments and prosidures have been outlined in the labora manual." at bounding box center [299, 218] width 365 height 72
click at [258, 190] on textarea "All experiments and prosidures have been outlined in the labora manual." at bounding box center [299, 218] width 365 height 72
type textarea "All experiments and prosidures have been outlined in the laboratory manual."
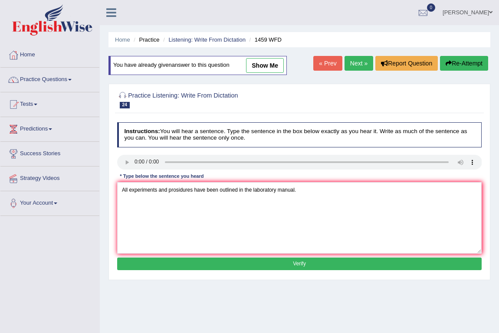
click at [286, 262] on button "Verify" at bounding box center [299, 264] width 365 height 13
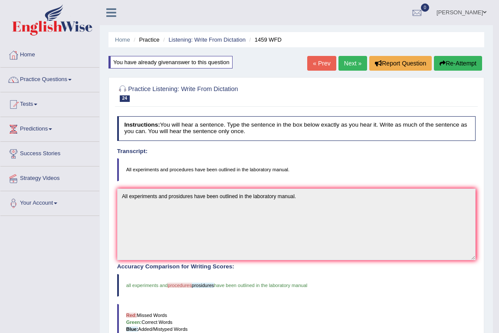
click at [455, 60] on button "Re-Attempt" at bounding box center [458, 63] width 48 height 15
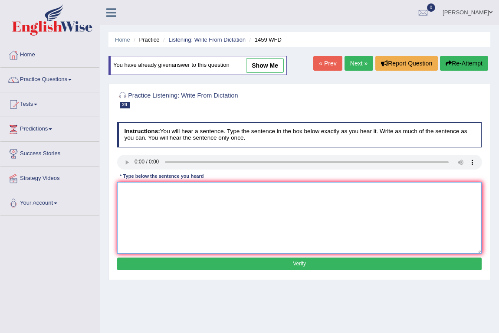
click at [141, 207] on textarea at bounding box center [299, 218] width 365 height 72
click at [126, 191] on textarea "all expe and procedures have been outlined in the lab manual." at bounding box center [299, 218] width 365 height 72
click at [132, 192] on textarea "All expe and procedures have been outlined in the lab manual." at bounding box center [299, 218] width 365 height 72
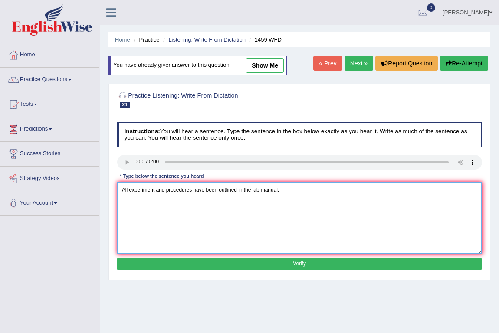
click at [253, 190] on textarea "All experiment and procedures have been outlined in the lab manual." at bounding box center [299, 218] width 365 height 72
type textarea "All experiment and procedures have been outlined in the laboratory manual."
click at [280, 264] on button "Verify" at bounding box center [299, 264] width 365 height 13
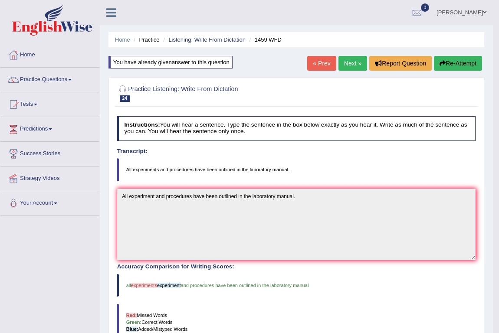
click at [355, 61] on link "Next »" at bounding box center [353, 63] width 29 height 15
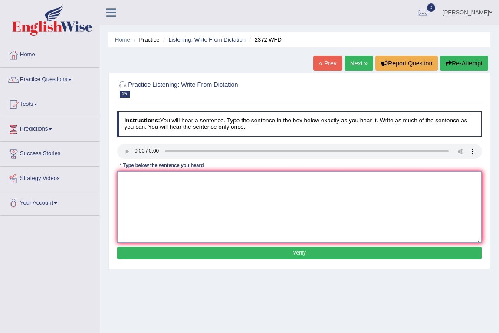
click at [142, 197] on textarea at bounding box center [299, 207] width 365 height 72
click at [124, 180] on textarea "we mush hand in our assigmnet by the end of the semester." at bounding box center [299, 207] width 365 height 72
click at [125, 180] on textarea "we mush hand in our assigmnet by the end of the semester." at bounding box center [299, 207] width 365 height 72
click at [311, 180] on textarea "We mush hand in our assignment by the end of the semester." at bounding box center [299, 207] width 365 height 72
click at [270, 178] on textarea "We mush hand in our assignment by the end of the semester. assignment" at bounding box center [299, 207] width 365 height 72
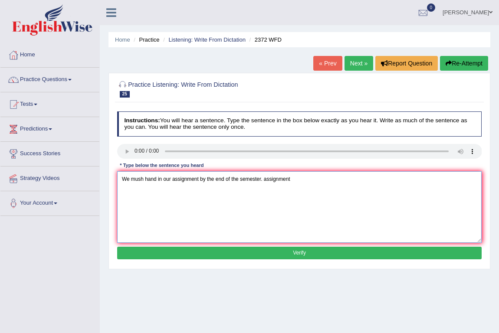
click at [270, 178] on textarea "We mush hand in our assignment by the end of the semester. assignment" at bounding box center [299, 207] width 365 height 72
click at [174, 180] on textarea "We mush hand in our assignment by the end of the semester." at bounding box center [299, 207] width 365 height 72
click at [177, 180] on textarea "We mush hand in our assignment by the end of the semester." at bounding box center [299, 207] width 365 height 72
paste textarea
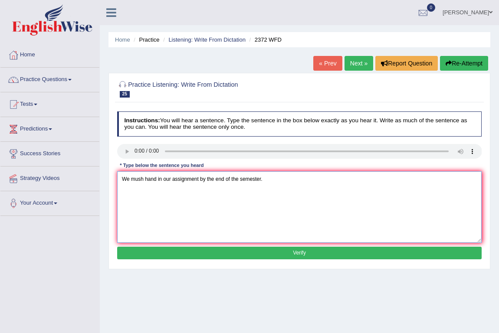
type textarea "We mush hand in our assignment by the end of the semester."
click at [273, 247] on button "Verify" at bounding box center [299, 253] width 365 height 13
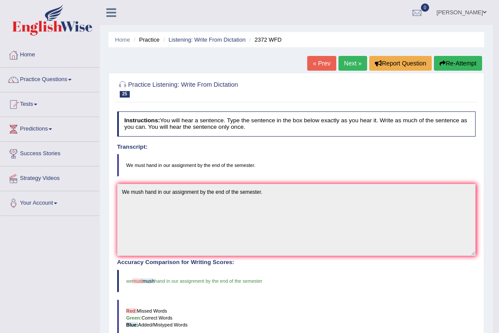
click at [454, 57] on button "Re-Attempt" at bounding box center [458, 63] width 48 height 15
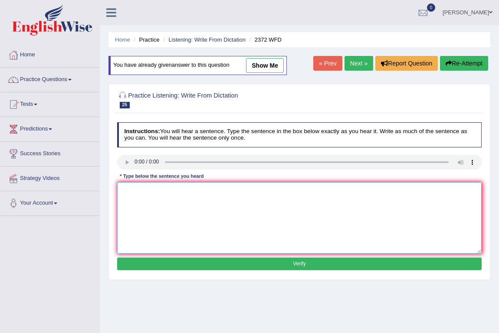
click at [150, 193] on textarea at bounding box center [299, 218] width 365 height 72
click at [127, 189] on textarea "we must han in our assignm by the end of the semester." at bounding box center [299, 218] width 365 height 72
click at [124, 190] on textarea "we must han in our assignm by the end of the semester." at bounding box center [299, 218] width 365 height 72
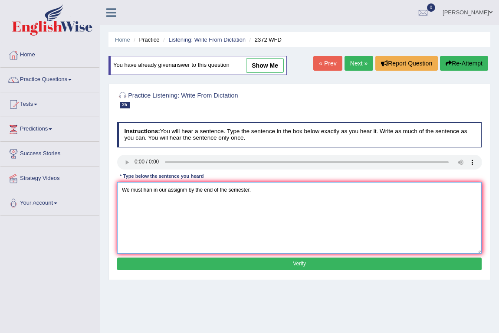
click at [150, 190] on textarea "We must han in our assignm by the end of the semester." at bounding box center [299, 218] width 365 height 72
click at [182, 190] on textarea "We must hand in our assignm by the end of the semester." at bounding box center [299, 218] width 365 height 72
click at [252, 191] on textarea "We must hand in our assignment by the end of the semester." at bounding box center [299, 218] width 365 height 72
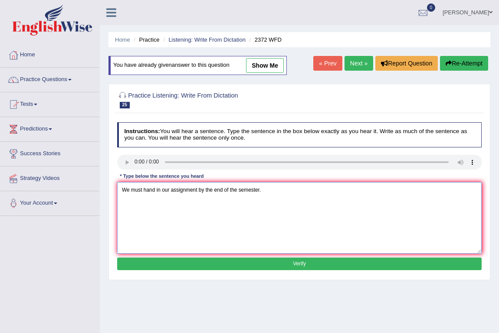
type textarea "We must hand in our assignment by the end of the semester."
click at [232, 260] on button "Verify" at bounding box center [299, 264] width 365 height 13
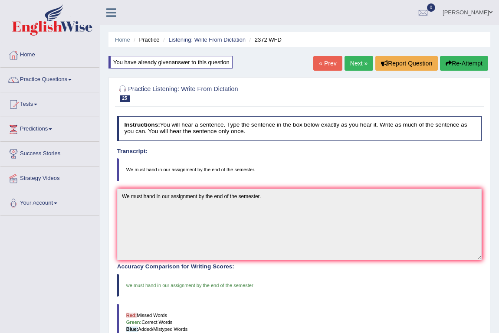
click at [359, 61] on link "Next »" at bounding box center [359, 63] width 29 height 15
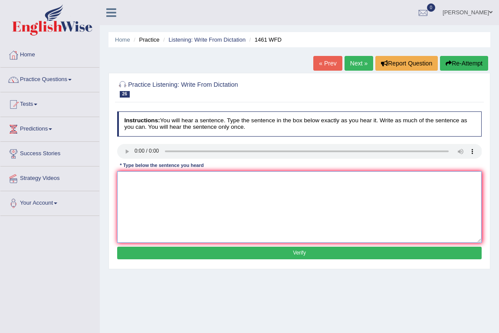
click at [150, 191] on textarea at bounding box center [299, 207] width 365 height 72
click at [126, 180] on textarea "my sister runs a busnes about small toys" at bounding box center [299, 207] width 365 height 72
click at [184, 180] on textarea "My sister runs a small busnes about small toys" at bounding box center [299, 207] width 365 height 72
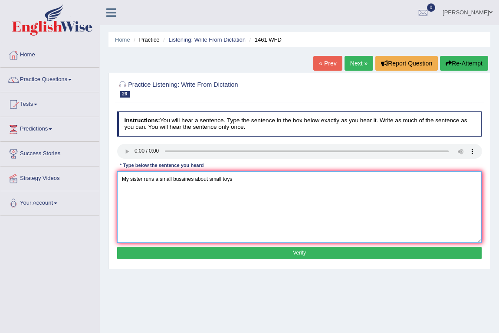
click at [213, 180] on textarea "My sister runs a small bussines about small toys" at bounding box center [299, 207] width 365 height 72
click at [165, 179] on textarea "My sister runs a small bussines about toys" at bounding box center [299, 207] width 365 height 72
click at [195, 178] on textarea "My sister runs a bussines about toys" at bounding box center [299, 207] width 365 height 72
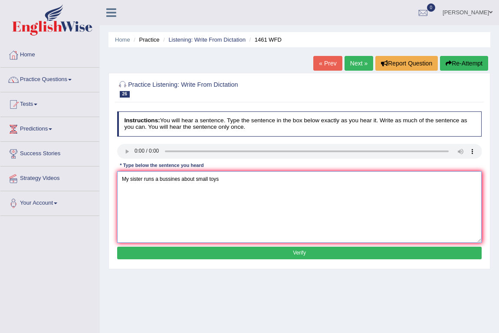
click at [223, 179] on textarea "My sister runs a bussines about small toys" at bounding box center [299, 207] width 365 height 72
type textarea "My sister runs a bussines about small toys."
click at [253, 252] on button "Verify" at bounding box center [299, 253] width 365 height 13
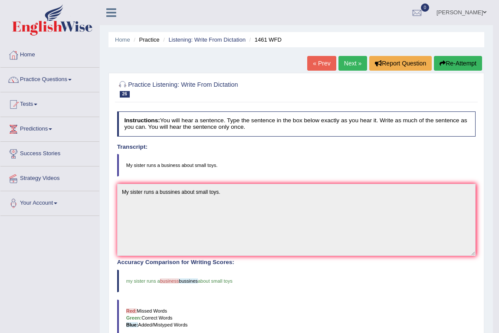
click at [474, 68] on button "Re-Attempt" at bounding box center [458, 63] width 48 height 15
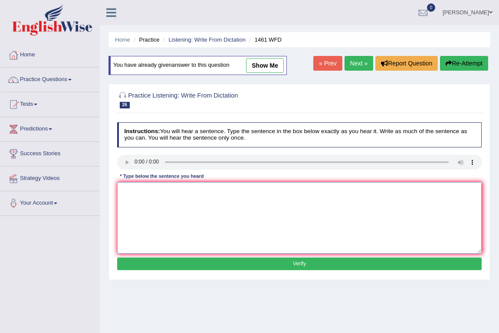
click at [155, 205] on textarea at bounding box center [299, 218] width 365 height 72
click at [124, 191] on textarea "my siste runs a busines about small toys." at bounding box center [299, 218] width 365 height 72
click at [170, 191] on textarea "My sister runs a busines about small toys." at bounding box center [299, 218] width 365 height 72
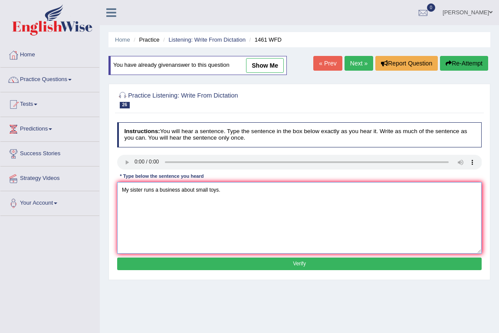
type textarea "My sister runs a business about small toys."
click at [223, 258] on button "Verify" at bounding box center [299, 264] width 365 height 13
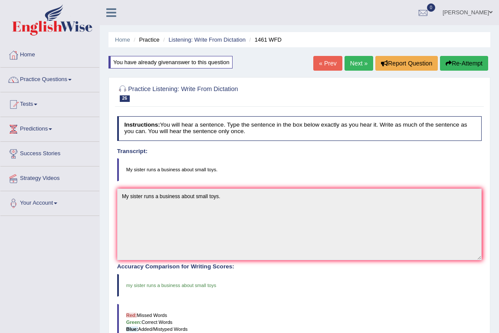
click at [357, 62] on link "Next »" at bounding box center [359, 63] width 29 height 15
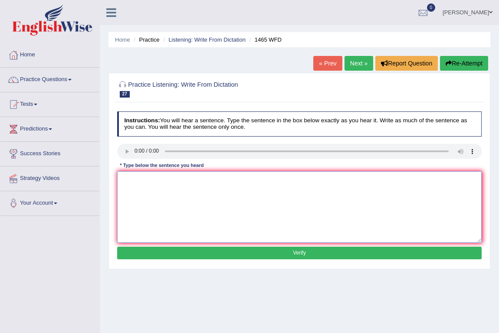
click at [132, 199] on textarea at bounding box center [299, 207] width 365 height 72
click at [123, 180] on textarea "you can find the complaint form on the website." at bounding box center [299, 207] width 365 height 72
click at [170, 178] on textarea "You can find the complaint form on the website." at bounding box center [299, 207] width 365 height 72
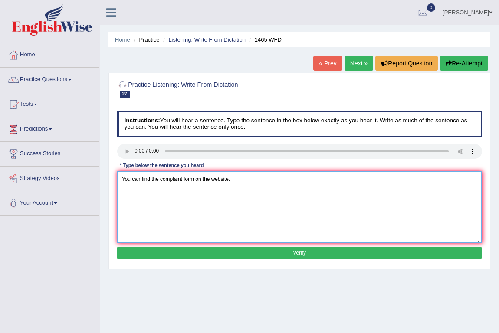
type textarea "You can find the complaint form on the website."
click at [245, 252] on button "Verify" at bounding box center [299, 253] width 365 height 13
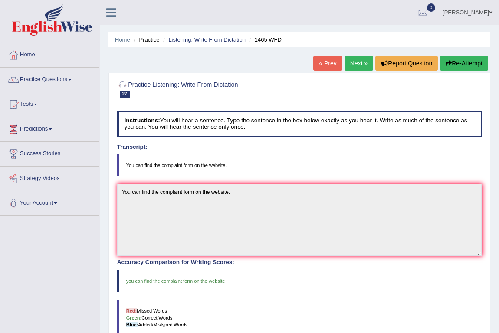
click at [355, 64] on link "Next »" at bounding box center [359, 63] width 29 height 15
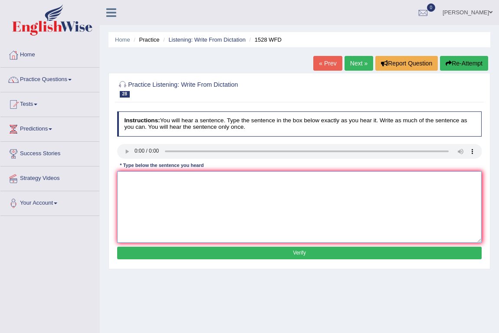
drag, startPoint x: 171, startPoint y: 226, endPoint x: 171, endPoint y: 221, distance: 4.9
click at [171, 223] on textarea at bounding box center [299, 207] width 365 height 72
click at [257, 178] on textarea "we are looking into introducing new methods that are more engaiging" at bounding box center [299, 207] width 365 height 72
click at [159, 179] on textarea "we are looking into introducing new methods that are more practical an engaiging" at bounding box center [299, 207] width 365 height 72
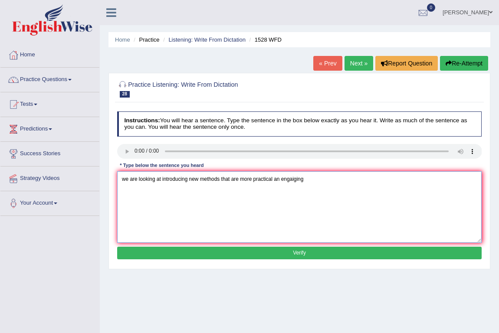
click at [246, 179] on textarea "we are looking at introducing new methods that are more practical an engaiging" at bounding box center [299, 207] width 365 height 72
click at [125, 178] on textarea "we are looking at introducing new methods that are both practical an engaiging" at bounding box center [299, 207] width 365 height 72
type textarea "We are looking at introducing new methods that are both practical and ingaging"
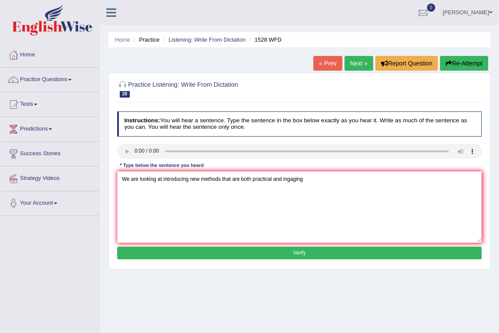
click at [242, 256] on button "Verify" at bounding box center [299, 253] width 365 height 13
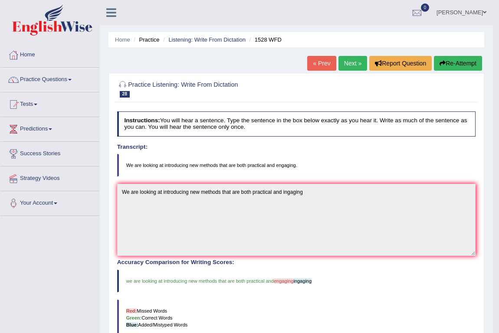
click at [463, 67] on button "Re-Attempt" at bounding box center [458, 63] width 48 height 15
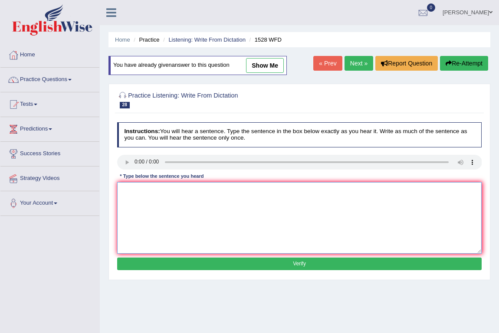
click at [154, 213] on textarea at bounding box center [299, 218] width 365 height 72
click at [126, 190] on textarea "we are looking to introducing new methods that are both practical and engaiging." at bounding box center [299, 218] width 365 height 72
click at [173, 190] on textarea "We are looking to introducing new methods that are both practical and engaiging." at bounding box center [299, 218] width 365 height 72
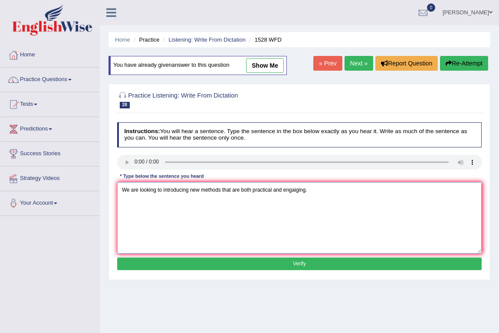
type textarea "We are looking to introducing new methods that are both practical and engaiging."
click at [207, 262] on button "Verify" at bounding box center [299, 264] width 365 height 13
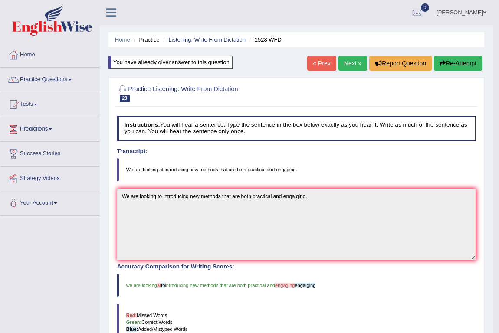
click at [345, 61] on link "Next »" at bounding box center [353, 63] width 29 height 15
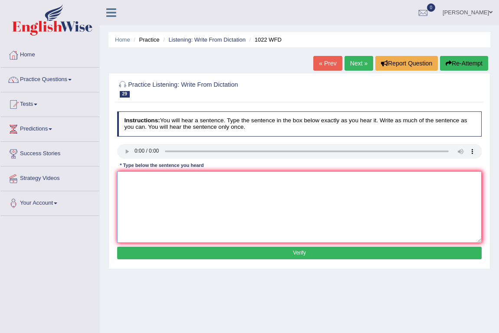
click at [144, 203] on textarea at bounding box center [299, 207] width 365 height 72
click at [152, 178] on textarea "math provids understanding" at bounding box center [299, 207] width 365 height 72
click at [240, 178] on textarea "math provids the foundation for understanding" at bounding box center [299, 207] width 365 height 72
click at [128, 180] on textarea "math provids the foundation for understanding and data." at bounding box center [299, 207] width 365 height 72
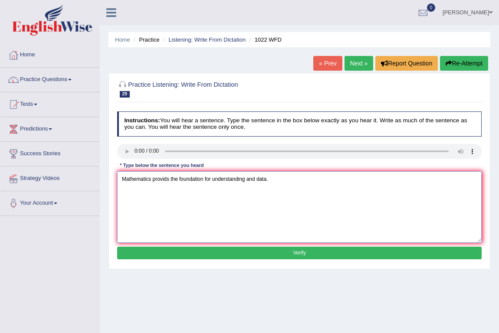
click at [164, 178] on textarea "Mathematics provids the foundation for understanding and data." at bounding box center [299, 207] width 365 height 72
click at [192, 178] on textarea "Mathematics provides the foundation for understanding and data." at bounding box center [299, 207] width 365 height 72
click at [232, 178] on textarea "Mathematics provides the foundation for understanding and data." at bounding box center [299, 207] width 365 height 72
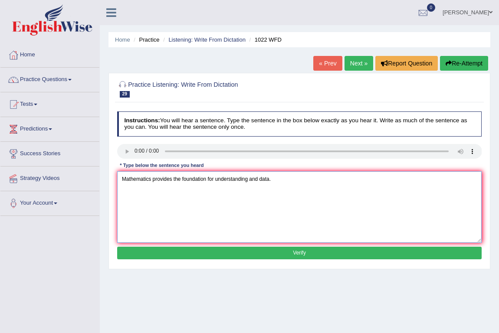
click at [232, 178] on textarea "Mathematics provides the foundation for understanding and data." at bounding box center [299, 207] width 365 height 72
type textarea "Mathematics provides the foundation for understanding and data."
click at [255, 248] on button "Verify" at bounding box center [299, 253] width 365 height 13
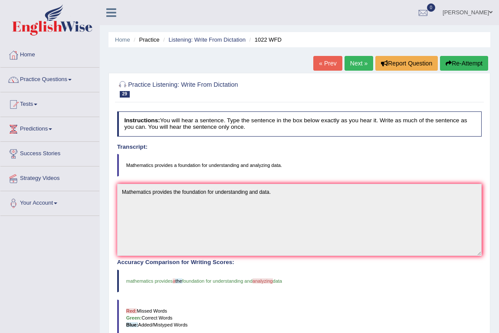
click at [462, 61] on button "Re-Attempt" at bounding box center [464, 63] width 48 height 15
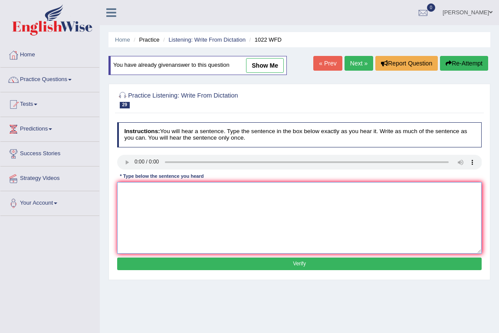
click at [143, 200] on textarea at bounding box center [299, 218] width 365 height 72
click at [127, 190] on textarea "math provi foundatuin for understan and analizing data." at bounding box center [299, 218] width 365 height 72
click at [158, 191] on textarea "Mathematics provi foundatuin for understan and analizing data." at bounding box center [299, 218] width 365 height 72
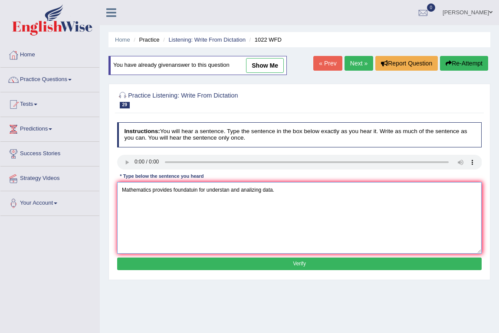
click at [184, 190] on textarea "Mathematics provides foundatuin for understan and analizing data." at bounding box center [299, 218] width 365 height 72
click at [221, 191] on textarea "Mathematics provides foundation for understan and analizing data." at bounding box center [299, 218] width 365 height 72
type textarea "Mathematics provides foundation for understanding and analizing data."
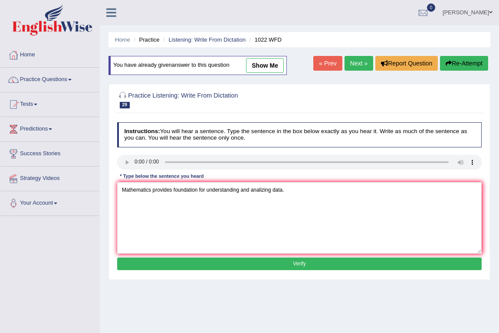
click at [278, 263] on button "Verify" at bounding box center [299, 264] width 365 height 13
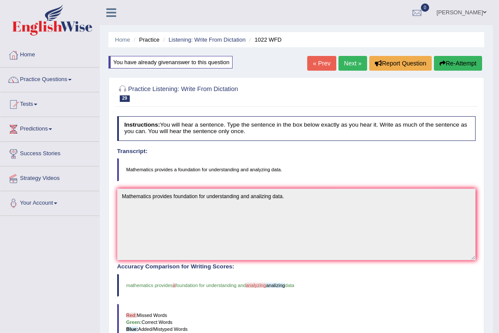
click at [354, 62] on link "Next »" at bounding box center [353, 63] width 29 height 15
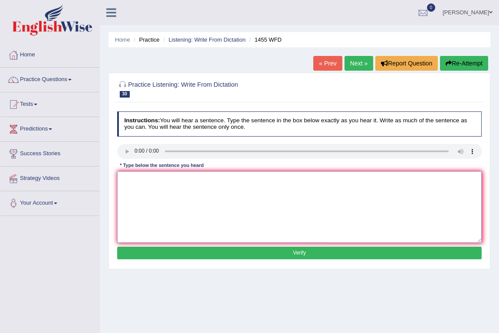
click at [138, 194] on textarea at bounding box center [299, 207] width 365 height 72
click at [123, 176] on textarea "you must wear a hard hat on the construction site." at bounding box center [299, 207] width 365 height 72
click at [150, 180] on textarea "You must wear a hard hat on the construction site." at bounding box center [299, 207] width 365 height 72
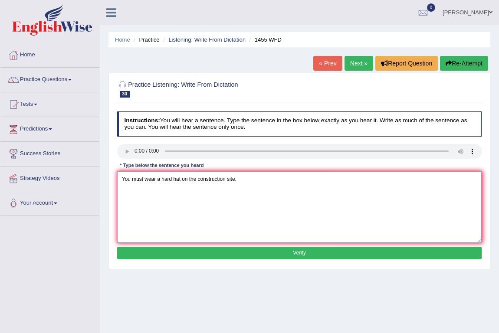
click at [205, 181] on textarea "You must wear a hard hat on the construction site." at bounding box center [299, 207] width 365 height 72
type textarea "You must wear a hard hat on the construction site."
click at [331, 247] on button "Verify" at bounding box center [299, 253] width 365 height 13
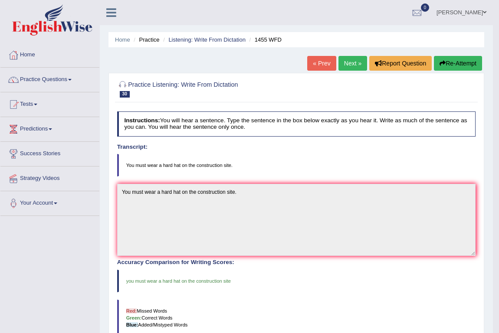
click at [347, 62] on link "Next »" at bounding box center [353, 63] width 29 height 15
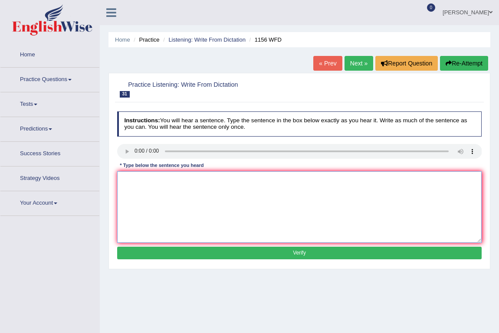
click at [160, 211] on textarea at bounding box center [299, 207] width 365 height 72
click at [196, 181] on textarea "quemi reaction ocure when" at bounding box center [299, 207] width 365 height 72
click at [130, 178] on textarea "quemi reaction ocure when substances combine or change" at bounding box center [299, 207] width 365 height 72
click at [153, 180] on textarea "Quemical reaction ocure when substances combine or change" at bounding box center [299, 207] width 365 height 72
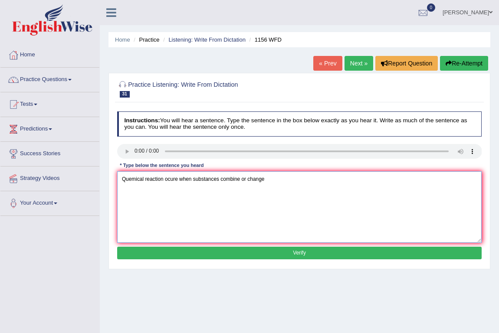
click at [153, 180] on textarea "Quemical reaction ocure when substances combine or change" at bounding box center [299, 207] width 365 height 72
click at [170, 181] on textarea "Quemical reactions ocure when substances combine or change" at bounding box center [299, 207] width 365 height 72
click at [211, 178] on textarea "Quemical reactions occure when substances combine or change" at bounding box center [299, 207] width 365 height 72
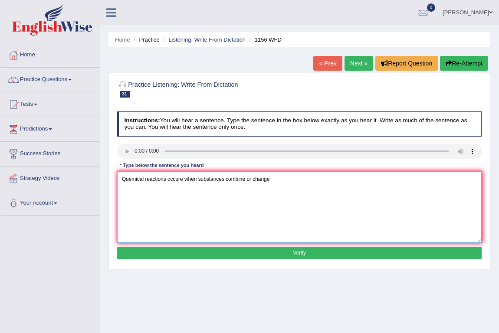
click at [272, 178] on textarea "Quemical reactions occure when substances combine or change" at bounding box center [299, 207] width 365 height 72
type textarea "Quemical reactions occure when substances combine or change."
click at [279, 253] on button "Verify" at bounding box center [299, 253] width 365 height 13
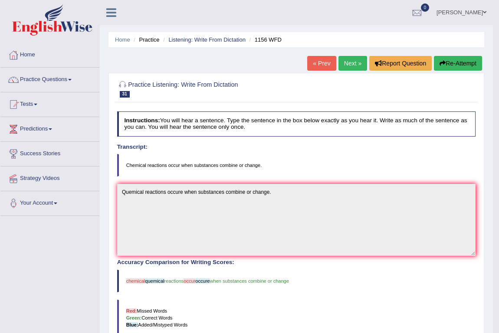
click at [454, 65] on button "Re-Attempt" at bounding box center [458, 63] width 48 height 15
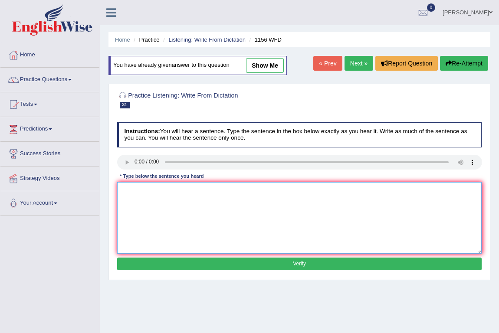
click at [151, 195] on textarea at bounding box center [299, 218] width 365 height 72
click at [126, 188] on textarea "chemi reaction ocure qhen substances react or change." at bounding box center [299, 218] width 365 height 72
click at [162, 191] on textarea "Chemical reaction ocure qhen substances react or change." at bounding box center [299, 218] width 365 height 72
click at [177, 190] on textarea "Chemical reactions ocure qhen substances react or change." at bounding box center [299, 218] width 365 height 72
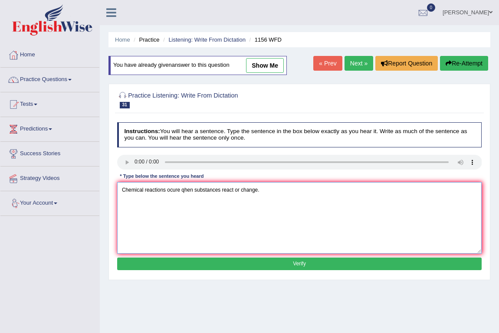
click at [177, 190] on textarea "Chemical reactions ocure qhen substances react or change." at bounding box center [299, 218] width 365 height 72
click at [190, 190] on textarea "Chemical reactions occure qhen substances react or change." at bounding box center [299, 218] width 365 height 72
click at [208, 191] on textarea "Chemical reactions occure when substances react or change." at bounding box center [299, 218] width 365 height 72
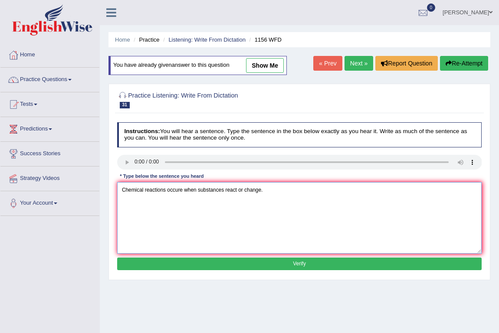
click at [230, 190] on textarea "Chemical reactions occure when substances react or change." at bounding box center [299, 218] width 365 height 72
type textarea "Chemical reactions occure when substances react or change."
click at [273, 262] on button "Verify" at bounding box center [299, 264] width 365 height 13
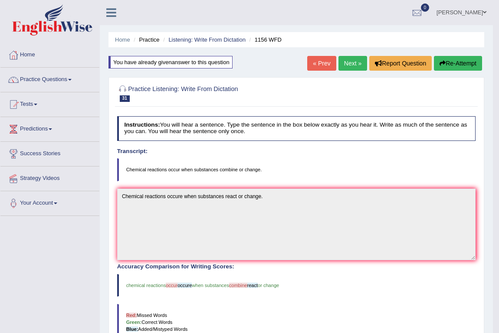
click at [345, 59] on link "Next »" at bounding box center [353, 63] width 29 height 15
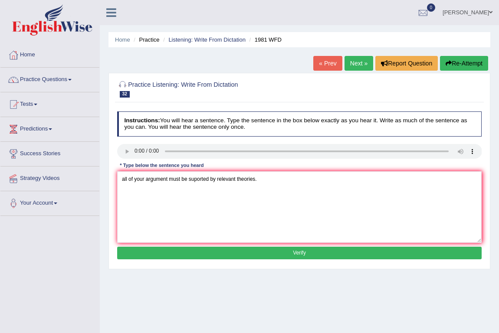
click at [123, 180] on textarea "all of your argument must be suported by relevant theories." at bounding box center [299, 207] width 365 height 72
click at [151, 179] on textarea "All of your argument must be suported by relevant theories." at bounding box center [299, 207] width 365 height 72
click at [151, 180] on textarea "All of your arrguments must be suported by relevant theories." at bounding box center [299, 207] width 365 height 72
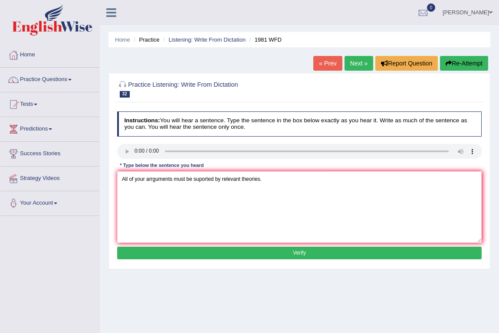
type textarea "All of your arrguments must be suported by relevant theories."
click at [261, 253] on button "Verify" at bounding box center [299, 253] width 365 height 13
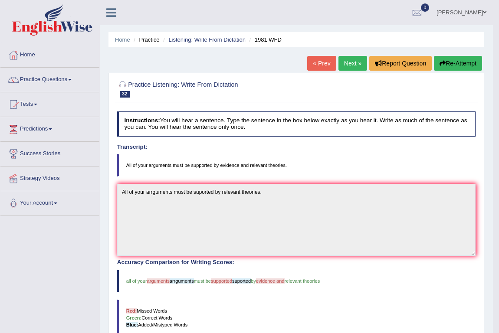
click at [351, 62] on link "Next »" at bounding box center [353, 63] width 29 height 15
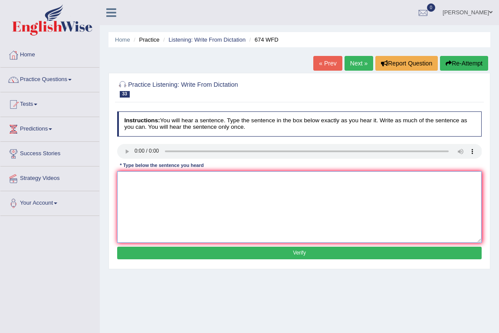
click at [147, 183] on textarea at bounding box center [299, 207] width 365 height 72
click at [202, 181] on textarea "unemployment rate has [PERSON_NAME]" at bounding box center [299, 207] width 365 height 72
click at [137, 178] on textarea "unemployment rate has [PERSON_NAME] to its lowes level in years." at bounding box center [299, 207] width 365 height 72
click at [183, 178] on textarea "Unemployment rate has [PERSON_NAME] to its lowes level in years." at bounding box center [299, 207] width 365 height 72
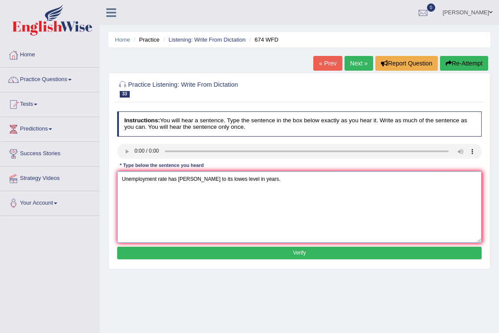
click at [183, 178] on textarea "Unemployment rate has [PERSON_NAME] to its lowes level in years." at bounding box center [299, 207] width 365 height 72
click at [209, 179] on textarea "Unemployment rate has fallen to its lowes level in years." at bounding box center [299, 207] width 365 height 72
type textarea "Unemployment rate has fallen to its lowest level in years."
click at [257, 250] on button "Verify" at bounding box center [299, 253] width 365 height 13
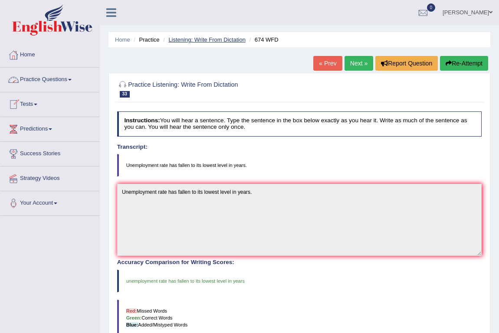
click at [200, 39] on link "Listening: Write From Dictation" at bounding box center [206, 39] width 77 height 7
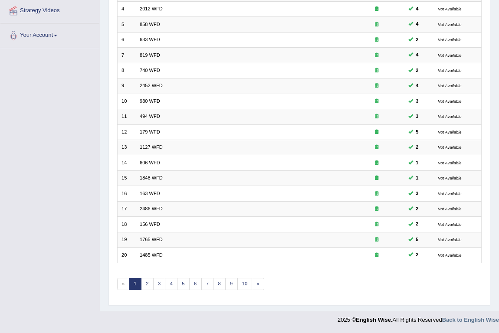
scroll to position [170, 0]
click at [146, 284] on link "2" at bounding box center [147, 284] width 13 height 12
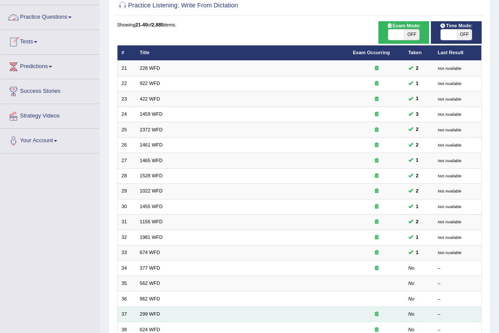
scroll to position [169, 0]
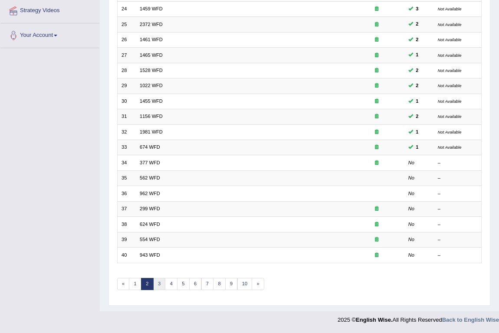
click at [157, 284] on link "3" at bounding box center [159, 284] width 13 height 12
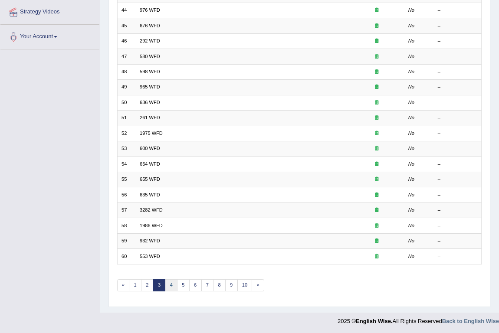
click at [170, 282] on link "4" at bounding box center [171, 286] width 13 height 12
click at [179, 286] on link "5" at bounding box center [183, 286] width 13 height 12
click at [135, 286] on link "1" at bounding box center [135, 286] width 13 height 12
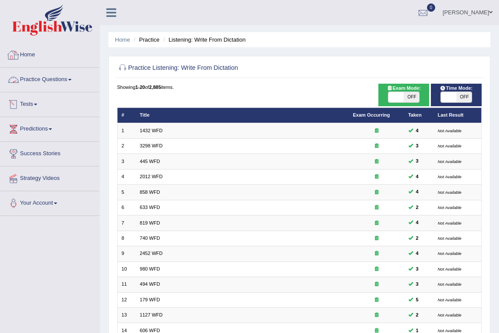
click at [47, 81] on link "Practice Questions" at bounding box center [49, 79] width 99 height 22
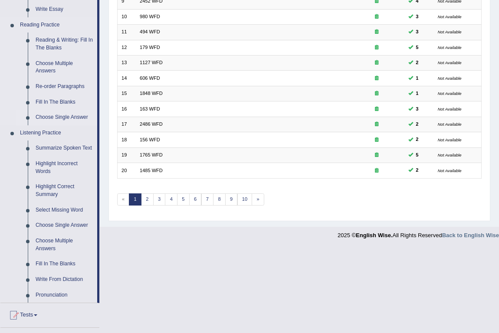
scroll to position [267, 0]
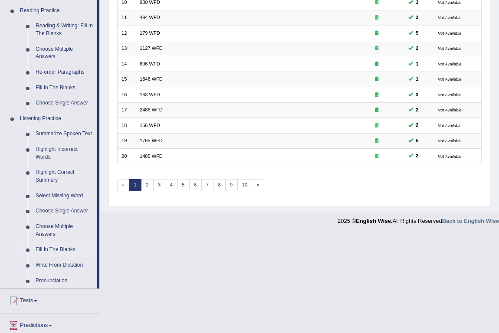
click at [48, 249] on link "Fill In The Blanks" at bounding box center [65, 250] width 66 height 16
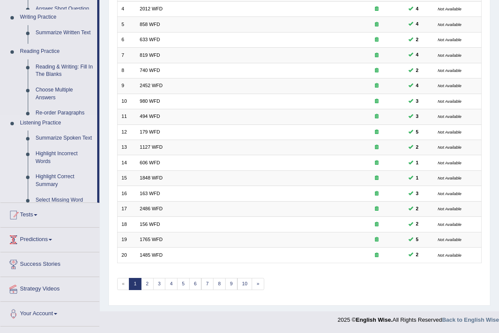
scroll to position [170, 0]
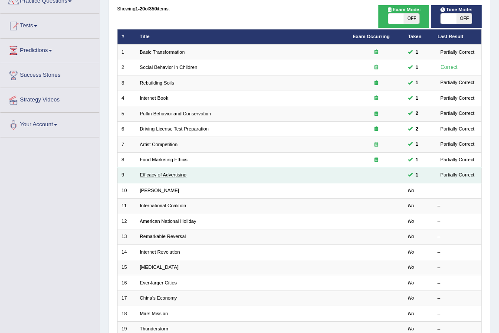
click at [161, 174] on link "Efficacy of Advertising" at bounding box center [163, 174] width 47 height 5
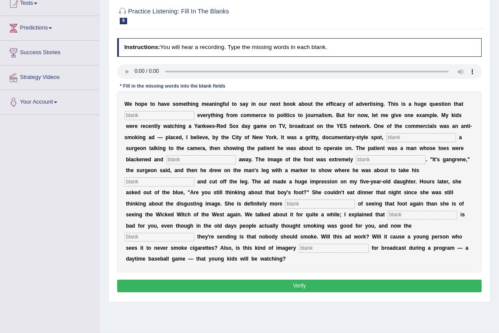
scroll to position [82, 0]
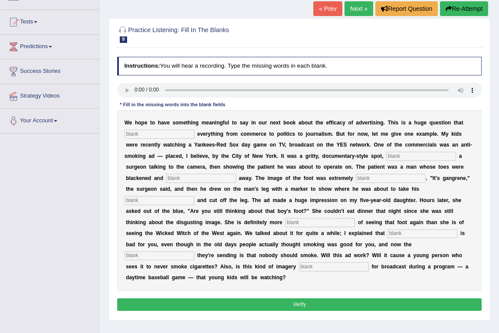
click at [152, 133] on input "text" at bounding box center [160, 134] width 70 height 9
type input "impacts"
type input "feturing"
type input "rotting"
type input "disgusting"
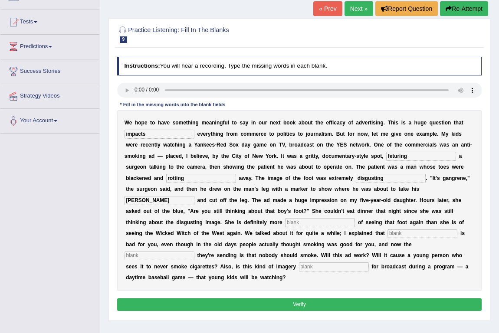
type input "[PERSON_NAME]"
type input "scared"
type input "smoking"
type input "message"
type input "appropriate"
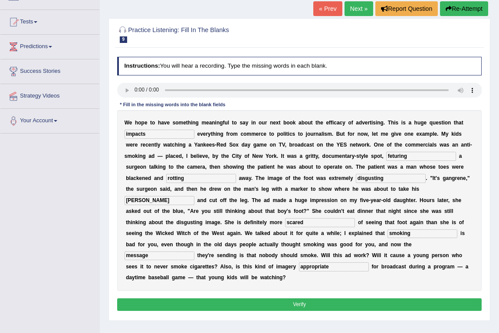
click at [285, 299] on button "Verify" at bounding box center [299, 305] width 365 height 13
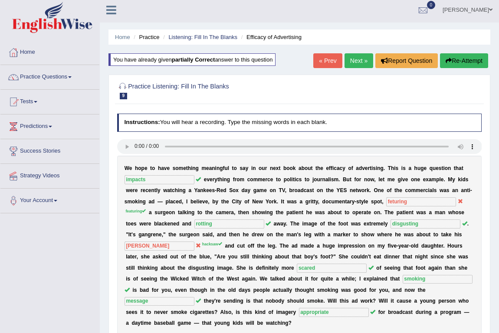
scroll to position [0, 0]
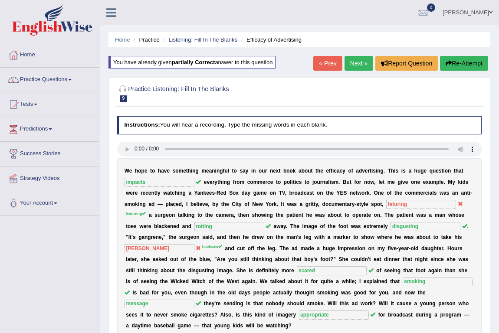
click at [363, 62] on link "Next »" at bounding box center [359, 63] width 29 height 15
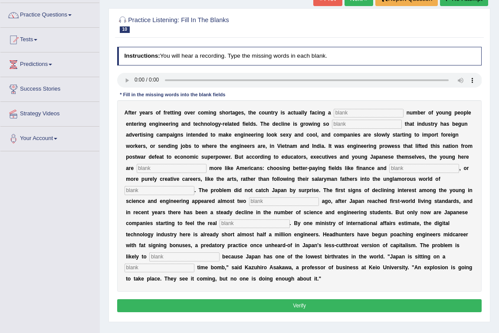
scroll to position [79, 0]
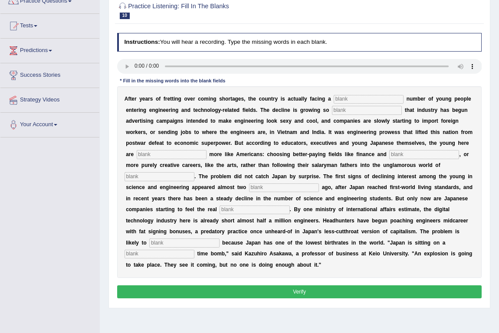
click at [357, 99] on input "text" at bounding box center [369, 99] width 70 height 9
type input "dunduling"
type input "drastic"
type input "k"
type input "behaving"
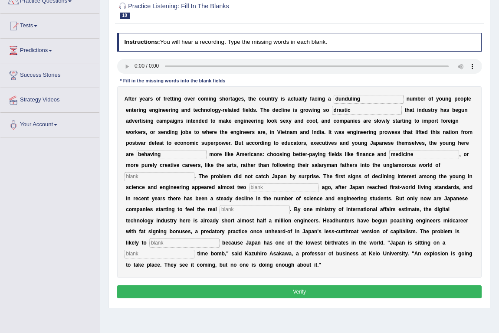
type input "medicine"
type input "manufacturing"
type input "decades"
type input "o"
type input "pinch"
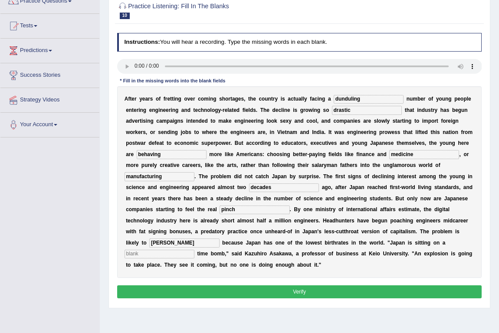
type input "warsen"
type input "demographic"
click at [333, 286] on button "Verify" at bounding box center [299, 292] width 365 height 13
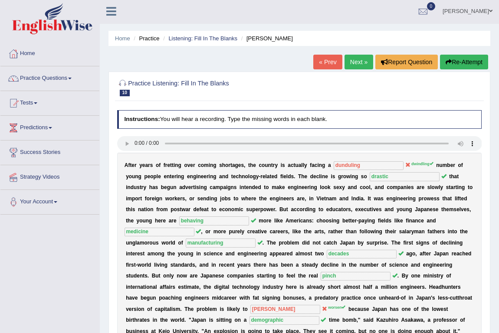
scroll to position [0, 0]
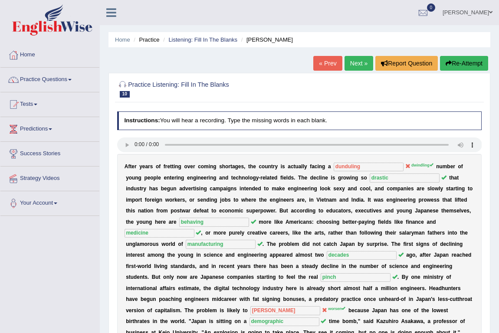
click at [359, 64] on link "Next »" at bounding box center [359, 63] width 29 height 15
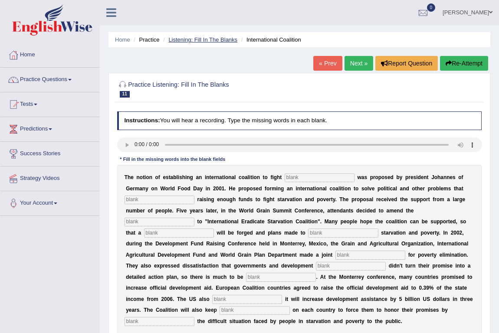
click at [193, 39] on link "Listening: Fill In The Blanks" at bounding box center [202, 39] width 69 height 7
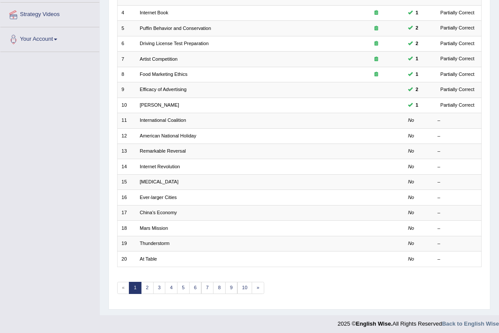
scroll to position [167, 0]
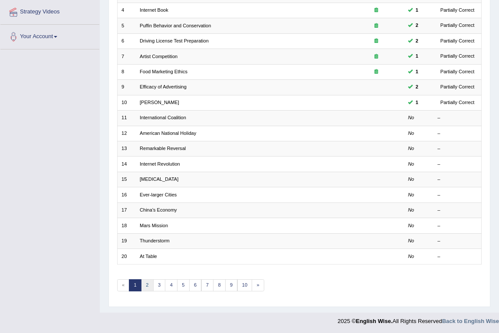
click at [148, 286] on link "2" at bounding box center [147, 286] width 13 height 12
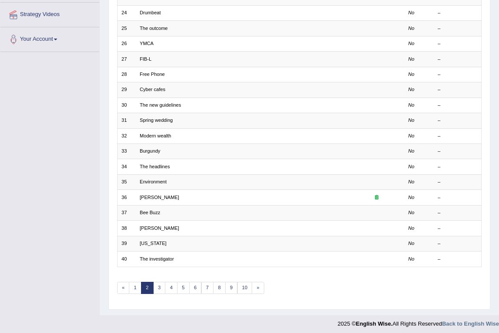
scroll to position [167, 0]
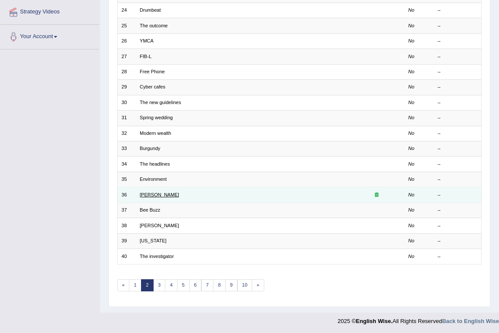
click at [144, 193] on link "[PERSON_NAME]" at bounding box center [159, 194] width 39 height 5
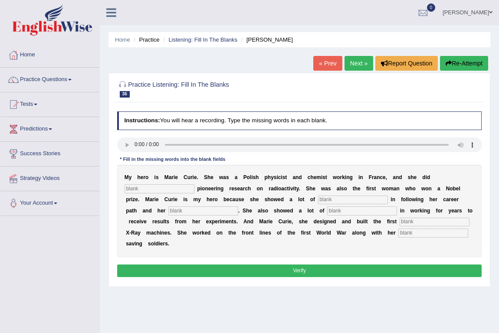
click at [142, 191] on input "text" at bounding box center [160, 188] width 70 height 9
type input "conducted"
type input "determination"
type input "passions"
click at [398, 233] on input "text" at bounding box center [433, 233] width 70 height 9
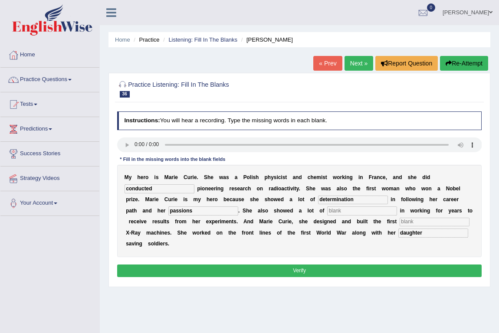
type input "daughter"
click at [400, 224] on input "text" at bounding box center [435, 222] width 70 height 9
click at [287, 265] on button "Verify" at bounding box center [299, 271] width 365 height 13
click at [400, 221] on input "machines" at bounding box center [435, 222] width 70 height 9
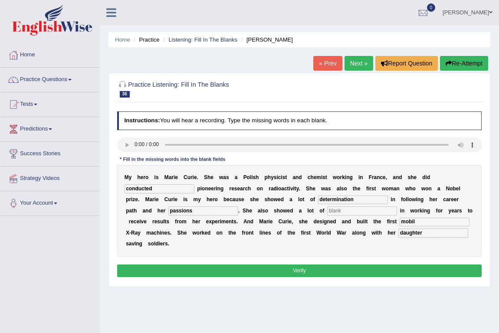
type input "mobil"
click at [327, 208] on input "text" at bounding box center [362, 211] width 70 height 9
click at [327, 211] on input "passions" at bounding box center [362, 211] width 70 height 9
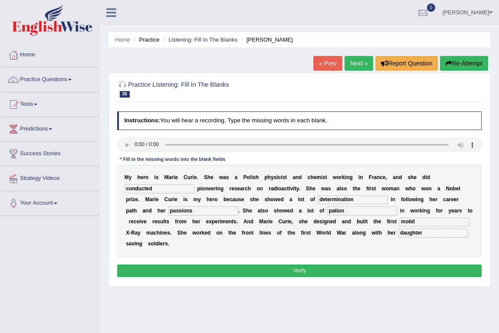
type input "pation"
click at [225, 265] on button "Verify" at bounding box center [299, 271] width 365 height 13
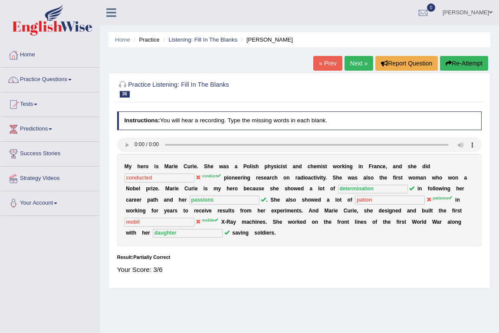
click at [450, 66] on icon "button" at bounding box center [449, 63] width 6 height 6
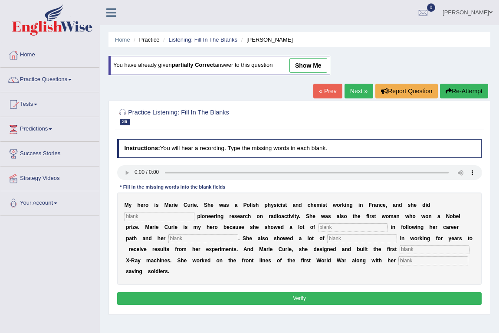
click at [158, 216] on input "text" at bounding box center [160, 216] width 70 height 9
type input "conducted"
type input "determinatrion"
type input "passions"
type input "patience"
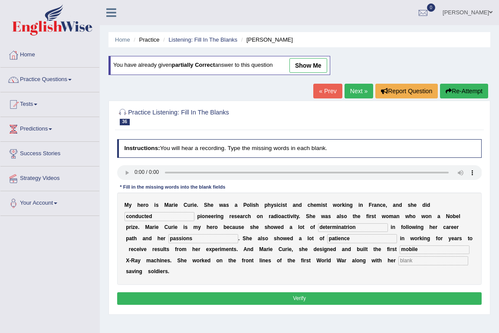
type input "mobile"
type input "daughter"
click at [168, 240] on input "passions" at bounding box center [203, 238] width 70 height 9
type input "passion"
click at [325, 293] on button "Verify" at bounding box center [299, 299] width 365 height 13
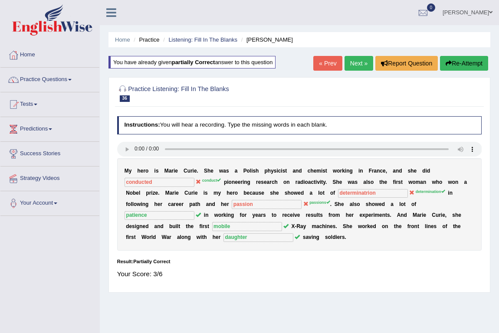
click at [457, 64] on button "Re-Attempt" at bounding box center [464, 63] width 48 height 15
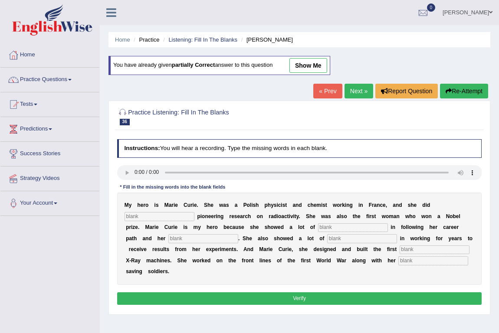
click at [167, 216] on input "text" at bounding box center [160, 216] width 70 height 9
click at [187, 38] on link "Listening: Fill In The Blanks" at bounding box center [202, 39] width 69 height 7
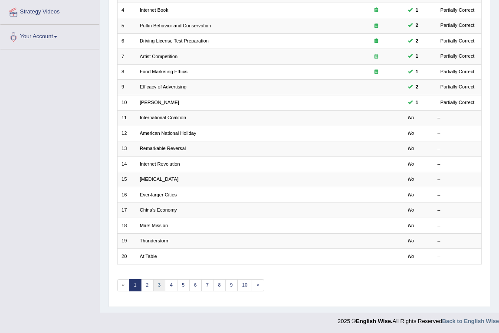
click at [160, 287] on link "3" at bounding box center [159, 286] width 13 height 12
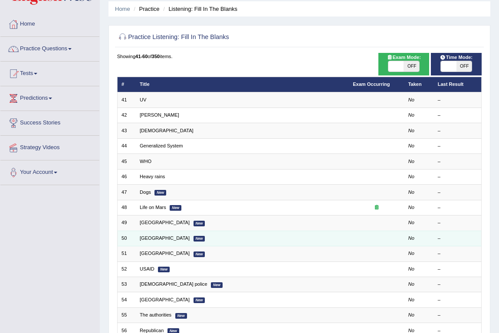
scroll to position [79, 0]
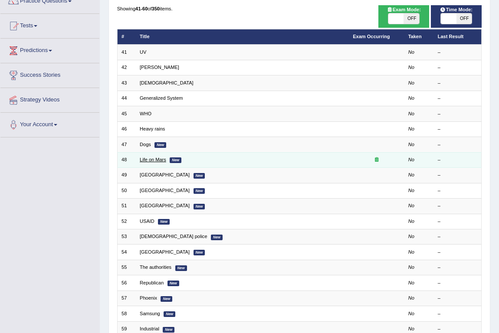
click at [148, 159] on link "Life on Mars" at bounding box center [153, 159] width 26 height 5
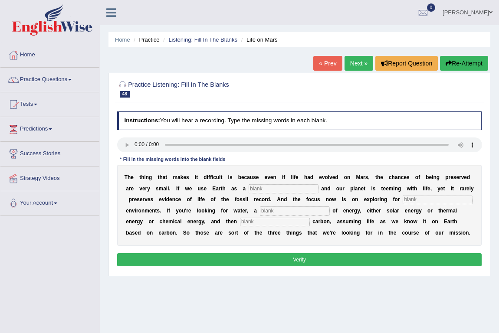
click at [249, 188] on input "text" at bounding box center [284, 188] width 70 height 9
type input "referance"
type input "habital"
type input "source"
type input "o"
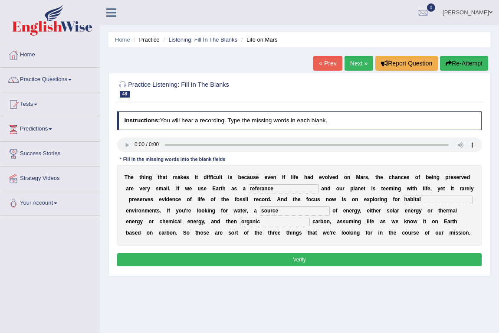
type input "organic"
click at [326, 261] on button "Verify" at bounding box center [299, 259] width 365 height 13
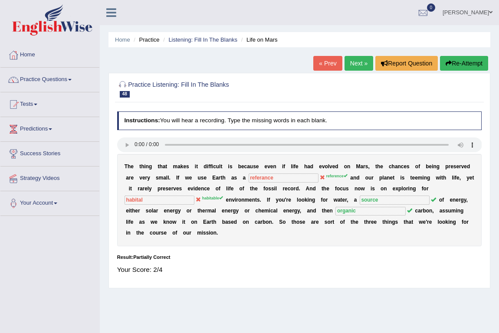
drag, startPoint x: 468, startPoint y: 64, endPoint x: 429, endPoint y: 76, distance: 40.9
click at [468, 63] on button "Re-Attempt" at bounding box center [464, 63] width 48 height 15
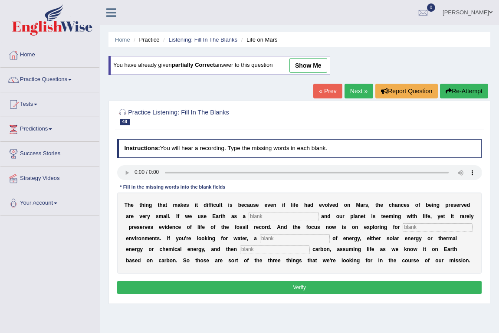
click at [249, 217] on input "text" at bounding box center [284, 216] width 70 height 9
type input "referance"
type input "habitable"
type input "source"
type input "organic"
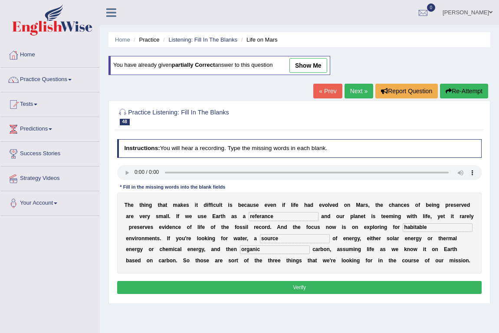
click at [372, 286] on button "Verify" at bounding box center [299, 287] width 365 height 13
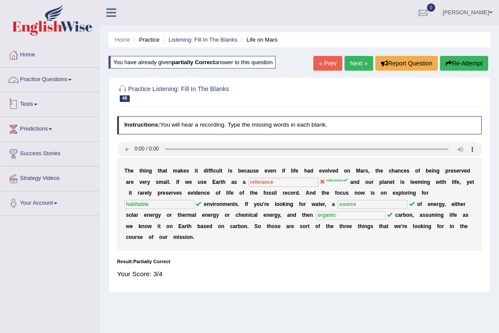
click at [60, 74] on link "Practice Questions" at bounding box center [49, 79] width 99 height 22
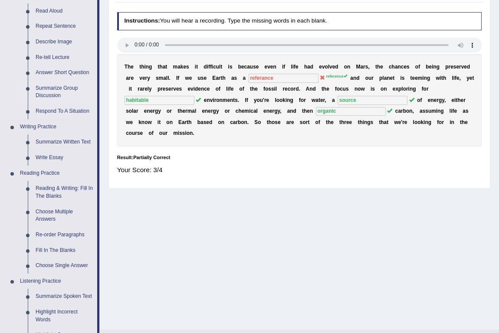
scroll to position [118, 0]
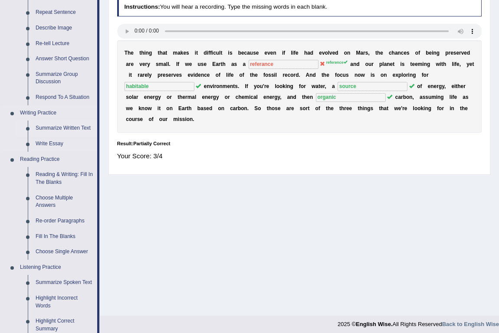
click at [73, 126] on link "Summarize Written Text" at bounding box center [65, 129] width 66 height 16
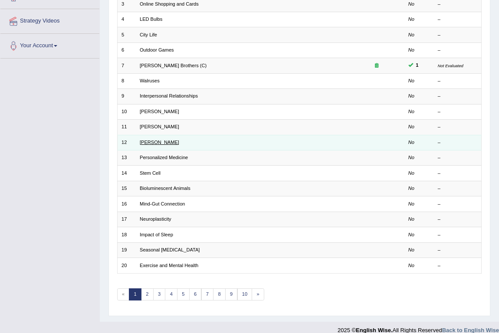
scroll to position [167, 0]
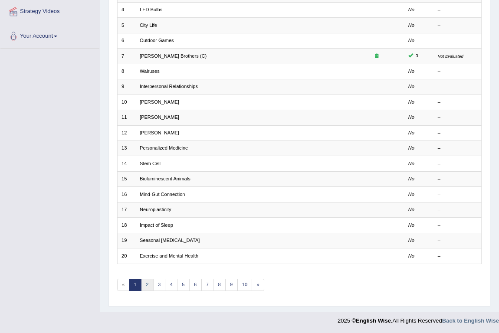
click at [146, 283] on link "2" at bounding box center [147, 285] width 13 height 12
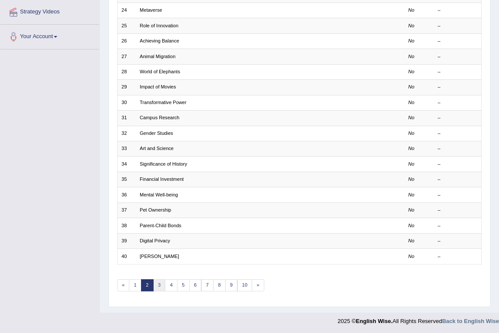
click at [161, 283] on link "3" at bounding box center [159, 286] width 13 height 12
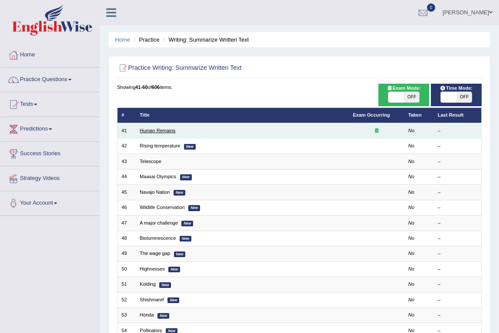
click at [160, 130] on link "Human Remains" at bounding box center [158, 130] width 36 height 5
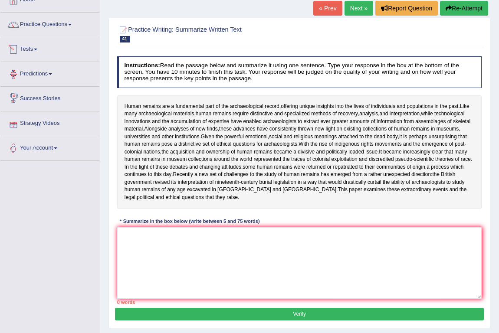
scroll to position [122, 0]
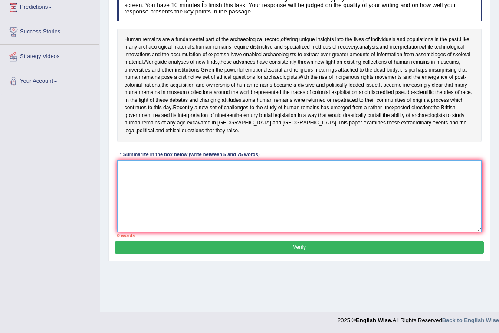
click at [217, 183] on textarea at bounding box center [299, 197] width 365 height 72
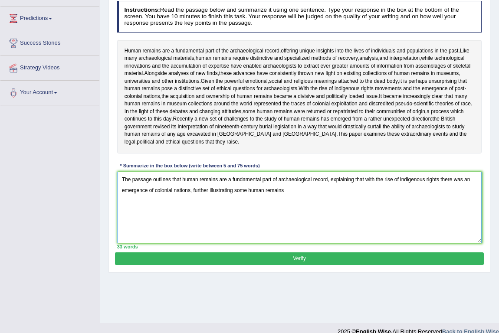
scroll to position [118, 0]
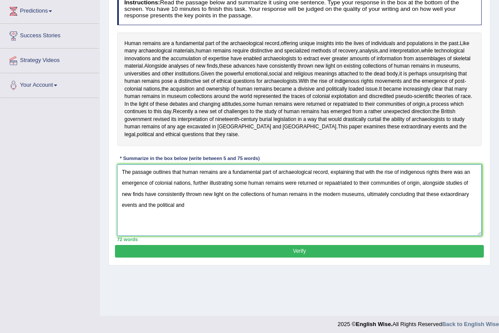
drag, startPoint x: 147, startPoint y: 211, endPoint x: 139, endPoint y: 212, distance: 7.9
click at [139, 212] on textarea "The passage outlines that human remains are a fundamental part of archaeologica…" at bounding box center [299, 200] width 365 height 72
drag, startPoint x: 184, startPoint y: 212, endPoint x: 139, endPoint y: 209, distance: 44.8
click at [139, 209] on textarea "The passage outlines that human remains are a fundamental part of archaeologica…" at bounding box center [299, 200] width 365 height 72
type textarea "The passage outlines that human remains are a fundamental part of archaeologica…"
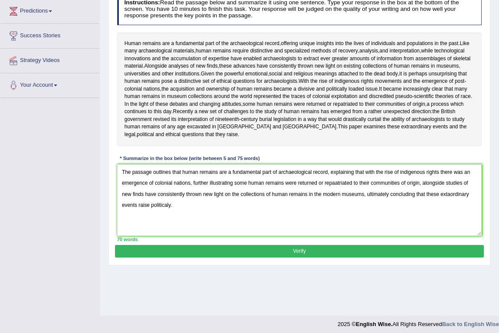
click at [245, 258] on button "Verify" at bounding box center [299, 251] width 368 height 13
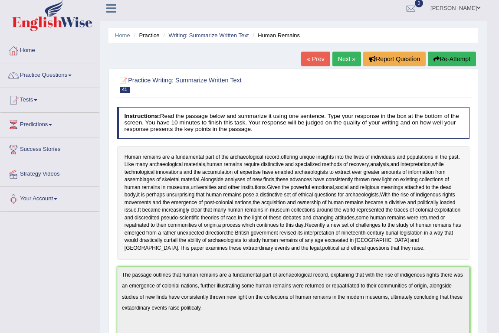
scroll to position [0, 0]
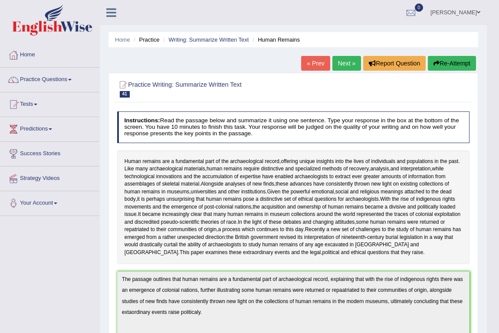
click at [448, 9] on link "[PERSON_NAME]" at bounding box center [455, 11] width 63 height 23
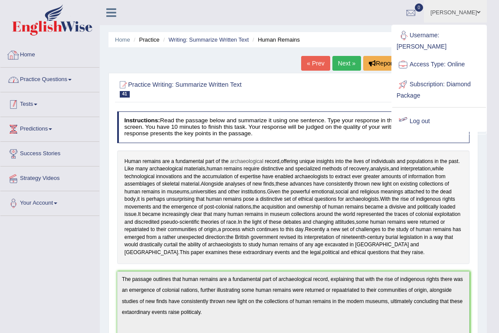
click at [236, 162] on span "archaeological" at bounding box center [246, 162] width 33 height 8
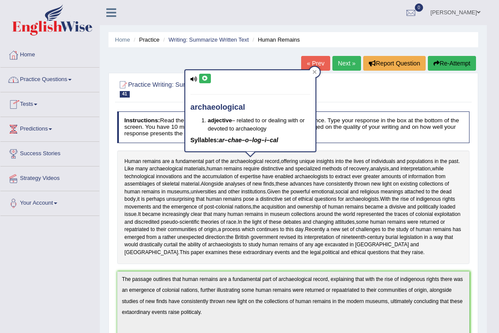
drag, startPoint x: 253, startPoint y: 172, endPoint x: 137, endPoint y: 143, distance: 119.4
click at [252, 172] on span "require" at bounding box center [251, 169] width 16 height 8
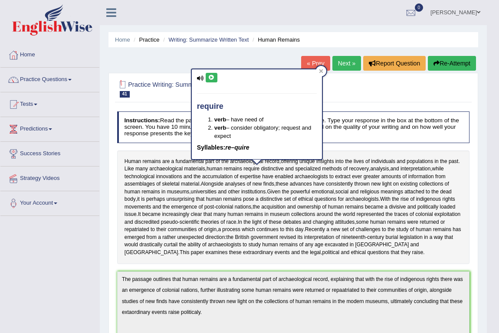
click at [148, 64] on div "Home Practice Writing: Summarize Written Text Human Remains « Prev Next » Repor…" at bounding box center [293, 277] width 387 height 555
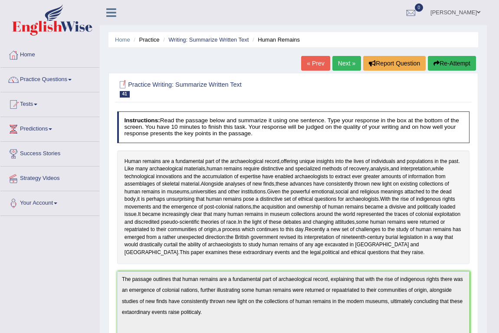
click at [151, 86] on h2 "Practice Writing: Summarize Written Text 41 Human Remains" at bounding box center [226, 88] width 219 height 18
click at [30, 57] on link "Home" at bounding box center [49, 54] width 99 height 22
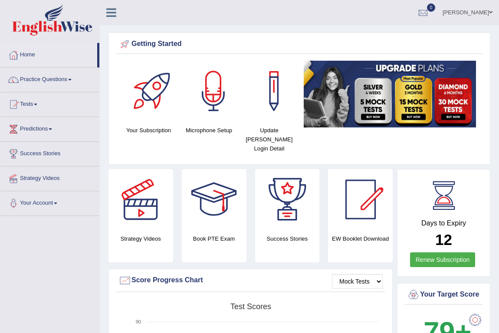
click at [485, 13] on link "Nicolas Delgado" at bounding box center [467, 11] width 63 height 23
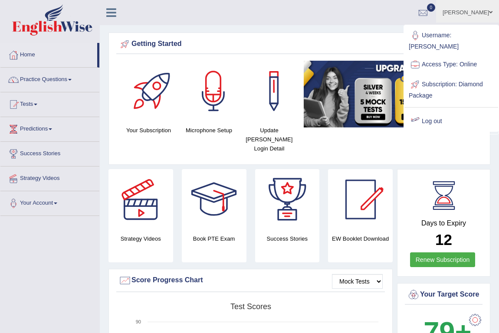
click at [434, 112] on link "Log out" at bounding box center [452, 122] width 94 height 20
